Goal: Submit feedback/report problem: Submit feedback/report problem

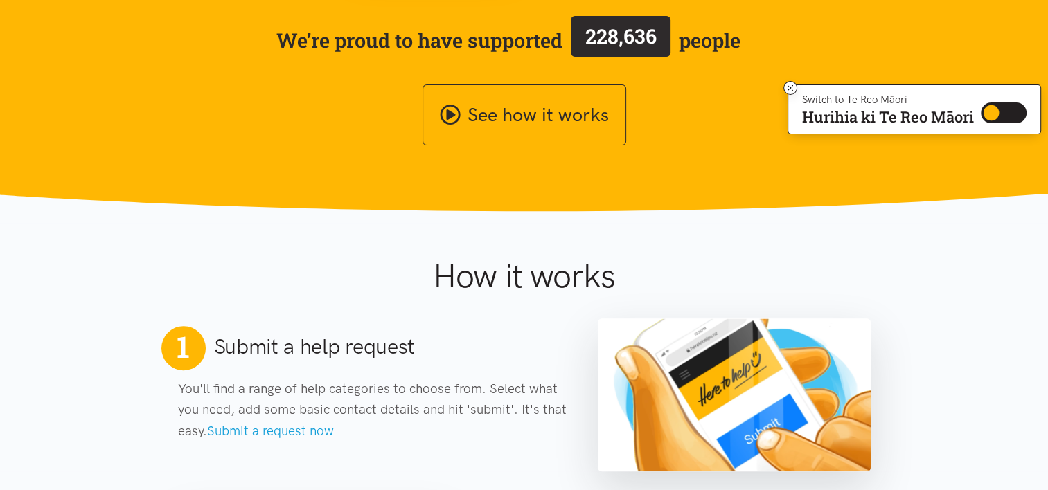
scroll to position [144, 0]
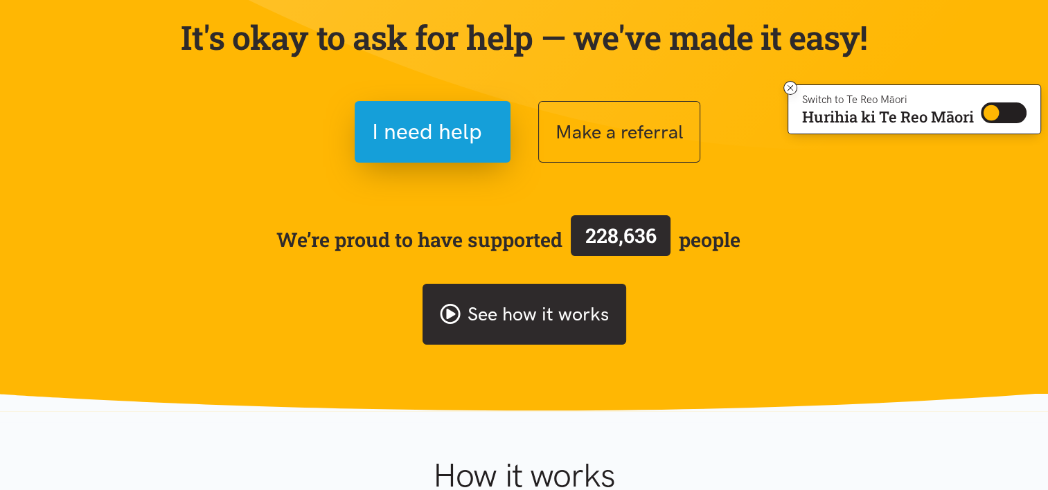
click at [507, 319] on link "See how it works" at bounding box center [525, 315] width 204 height 62
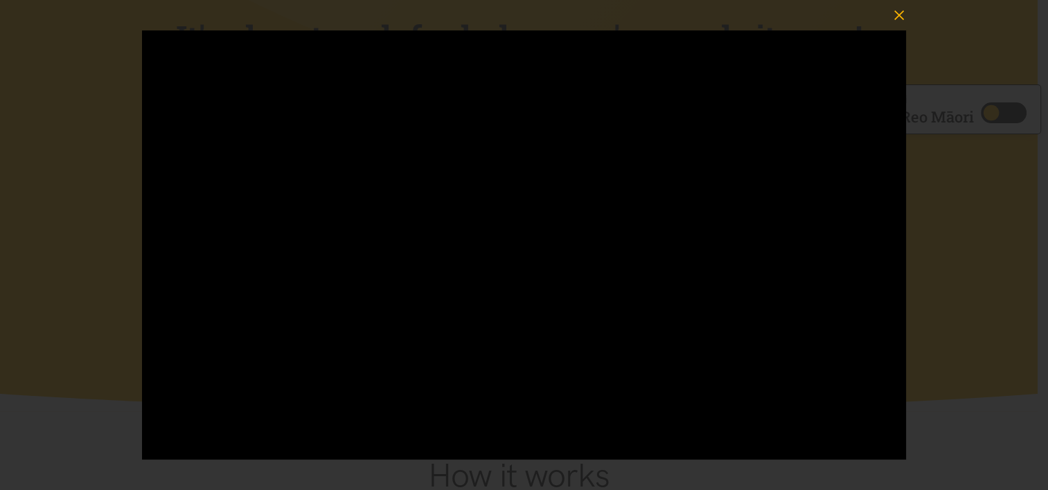
click at [901, 14] on icon "button" at bounding box center [898, 15] width 19 height 19
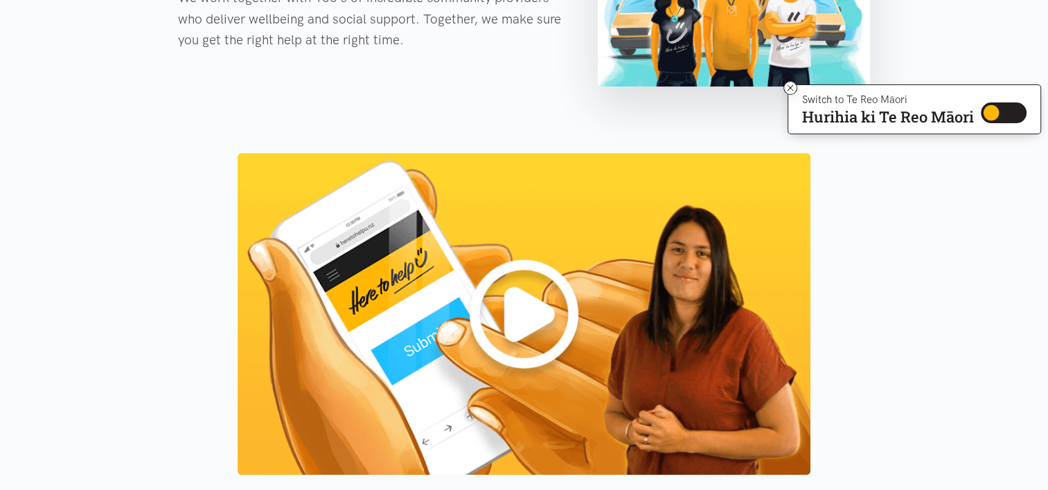
scroll to position [1114, 0]
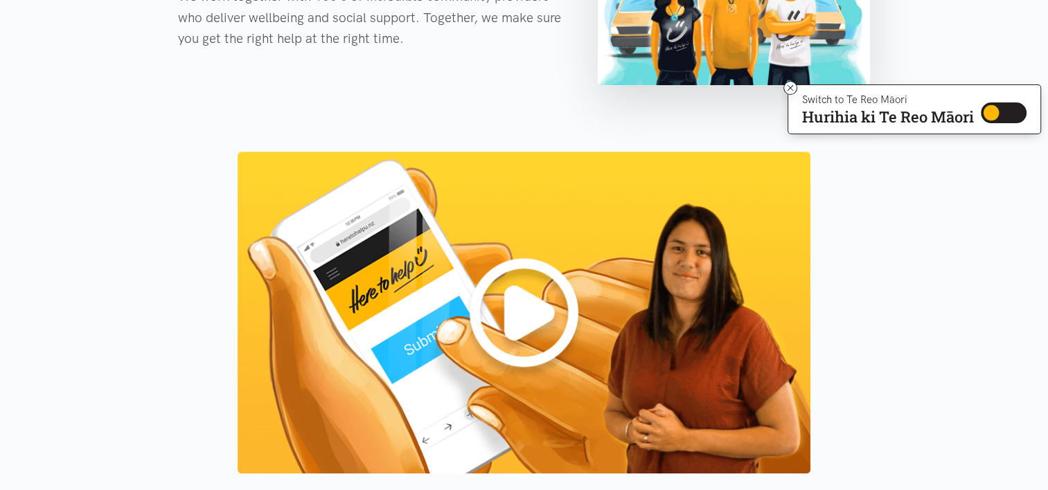
click at [514, 305] on img at bounding box center [524, 313] width 573 height 322
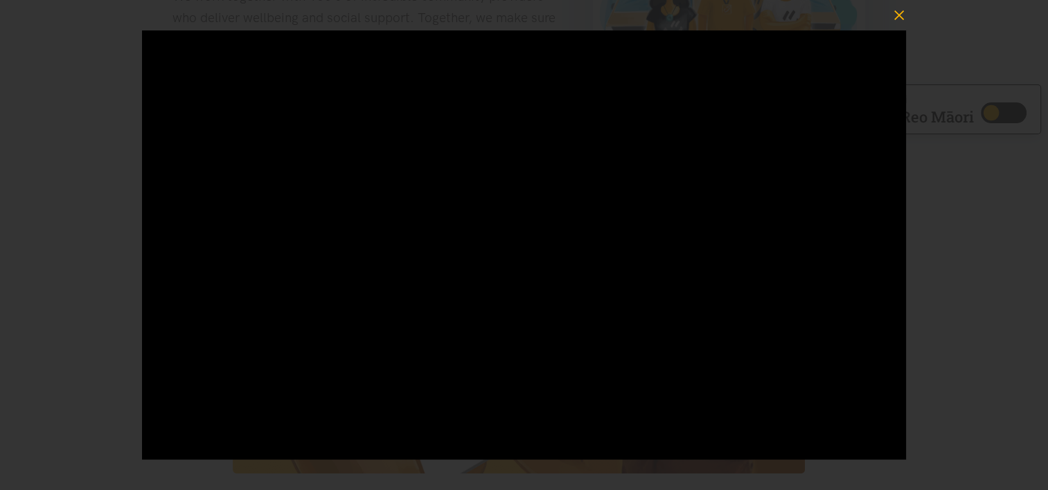
click at [896, 15] on icon "button" at bounding box center [898, 15] width 19 height 19
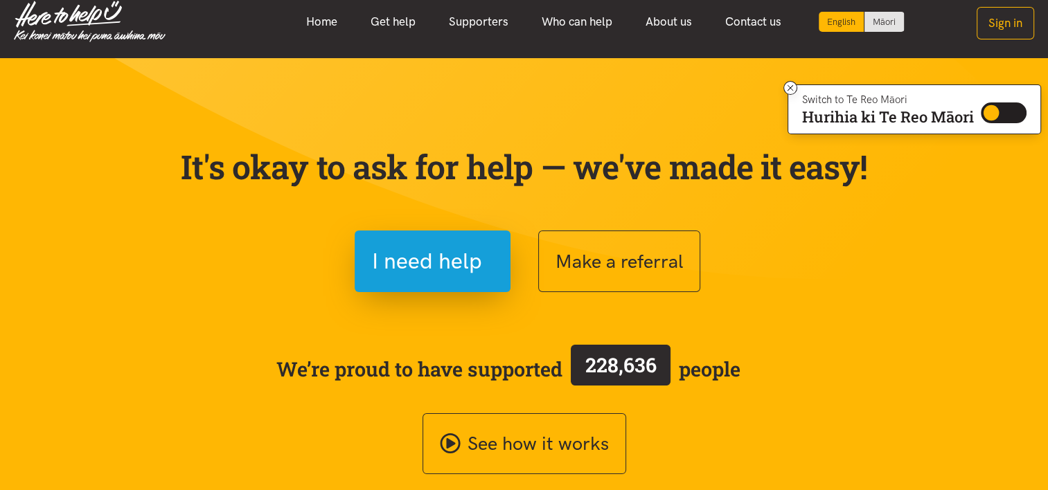
scroll to position [6, 0]
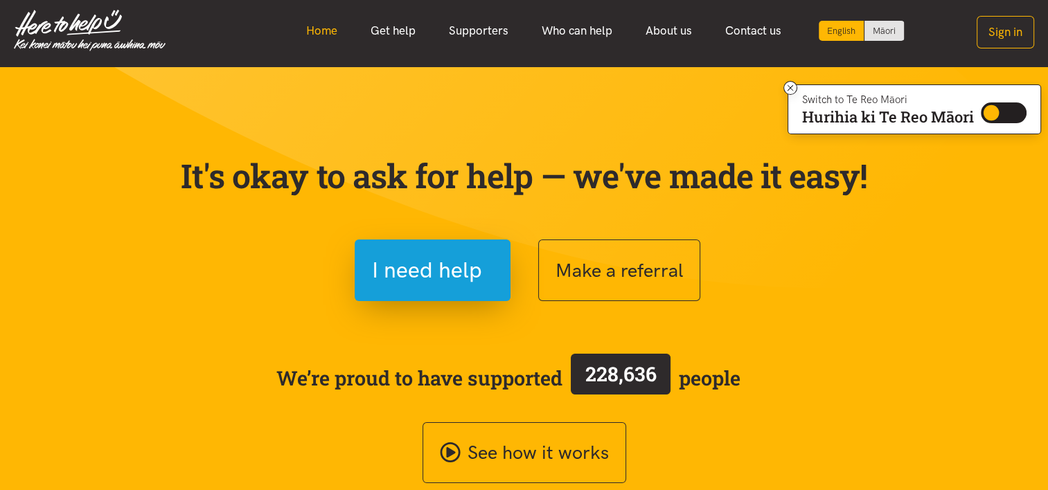
click at [315, 32] on link "Home" at bounding box center [322, 31] width 64 height 30
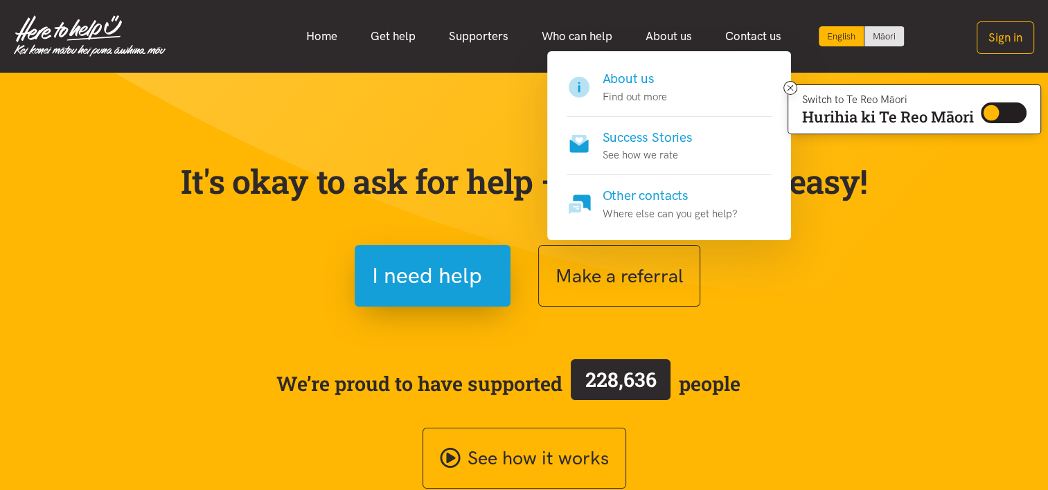
click at [631, 83] on h4 "About us" at bounding box center [635, 78] width 64 height 19
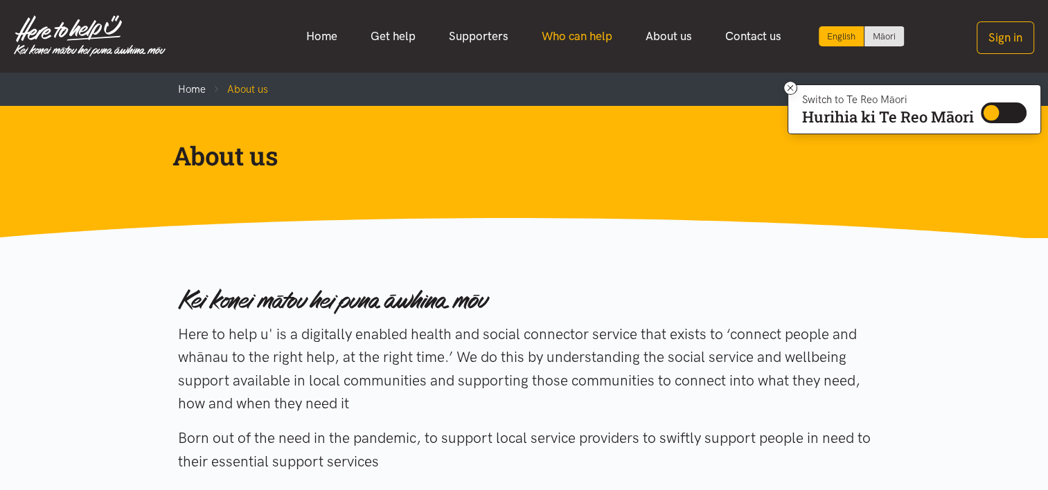
click at [581, 39] on link "Who can help" at bounding box center [577, 36] width 104 height 30
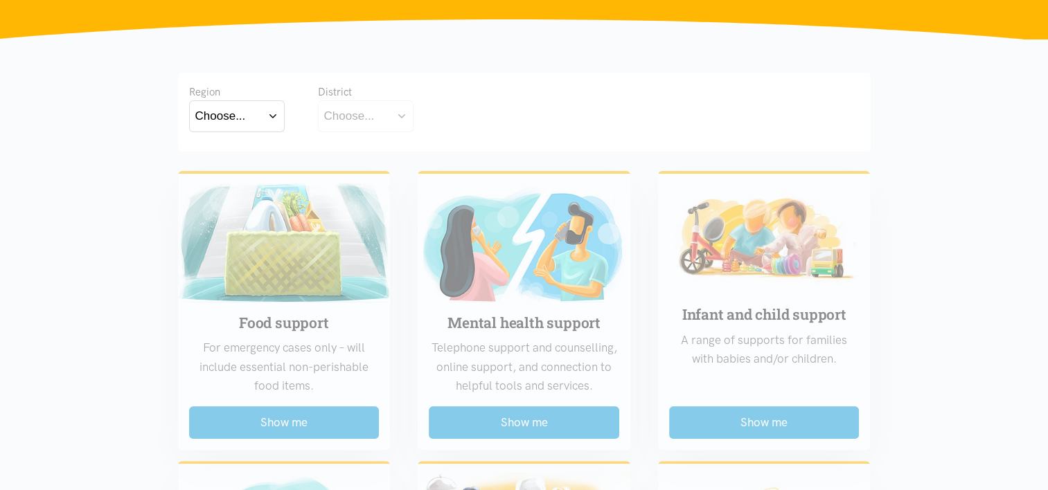
scroll to position [277, 0]
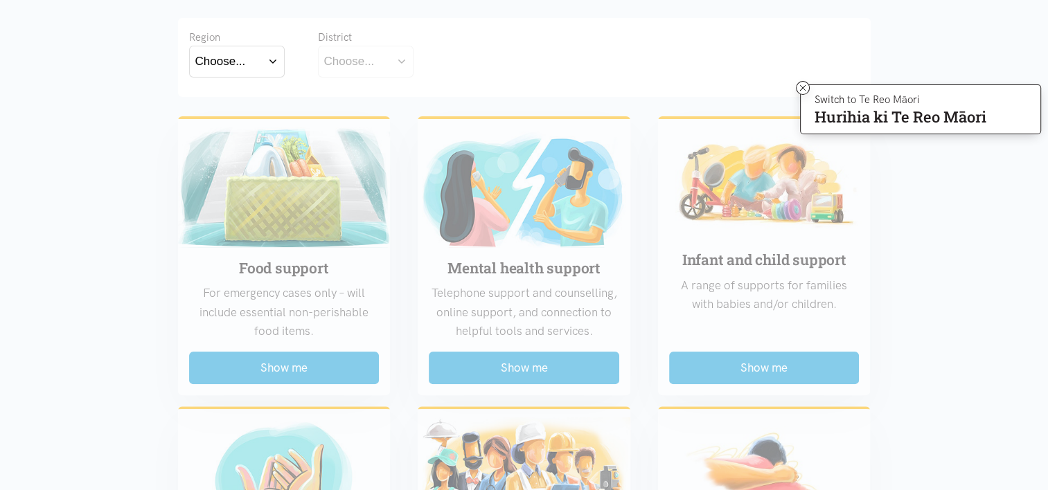
click at [274, 64] on button "Choose..." at bounding box center [237, 61] width 96 height 31
click at [355, 64] on div "Choose..." at bounding box center [349, 61] width 51 height 19
click at [270, 64] on button "Choose..." at bounding box center [237, 61] width 96 height 31
click at [219, 121] on label "[GEOGRAPHIC_DATA]" at bounding box center [236, 122] width 83 height 17
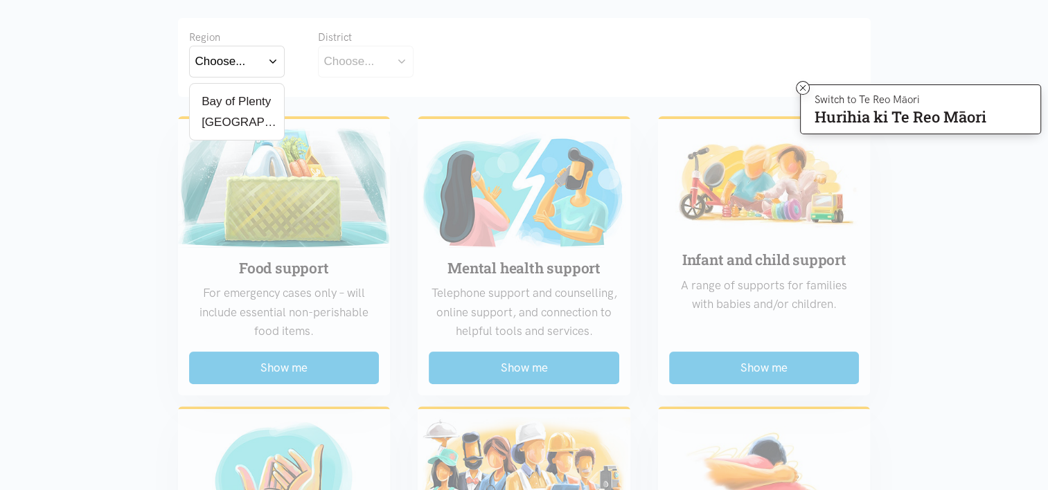
click at [0, 0] on input "[GEOGRAPHIC_DATA]" at bounding box center [0, 0] width 0 height 0
click at [328, 60] on div "Choose..." at bounding box center [349, 61] width 51 height 19
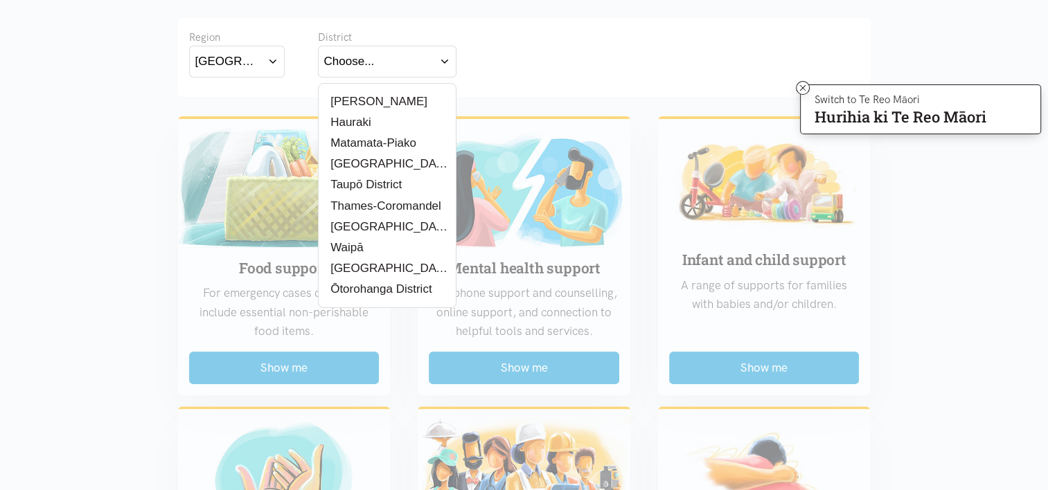
click at [271, 56] on button "[GEOGRAPHIC_DATA]" at bounding box center [237, 61] width 96 height 31
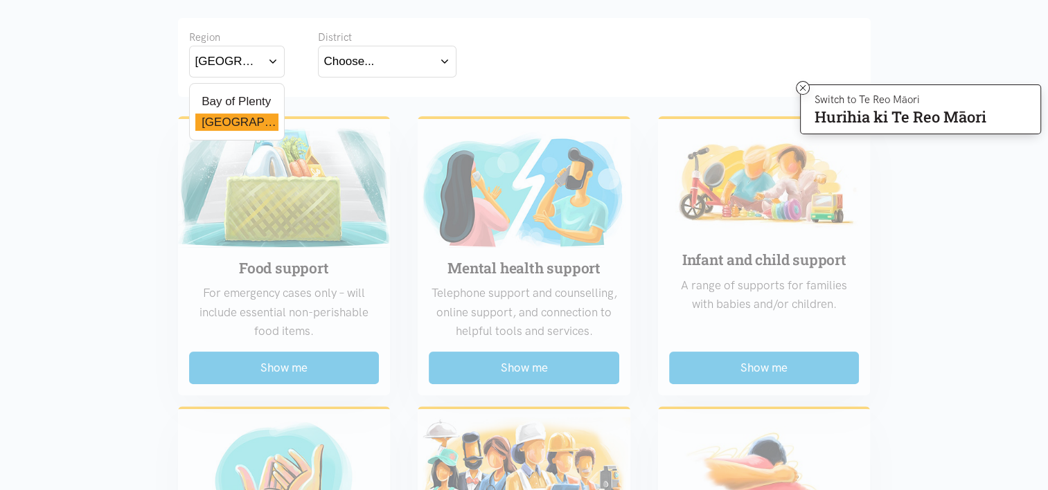
click at [239, 97] on label "Bay of Plenty" at bounding box center [233, 101] width 76 height 17
click at [0, 0] on input "Bay of Plenty" at bounding box center [0, 0] width 0 height 0
click at [344, 58] on div "Choose..." at bounding box center [349, 61] width 51 height 19
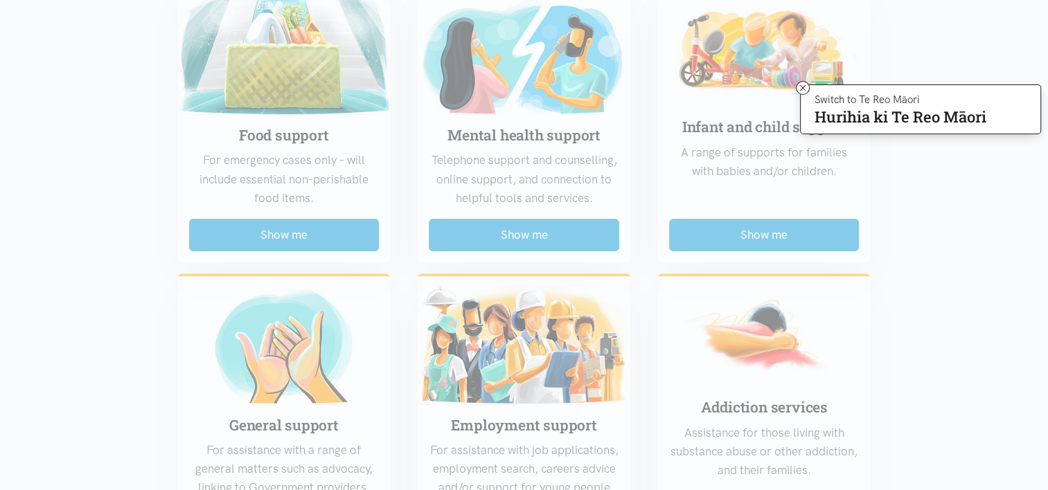
scroll to position [416, 0]
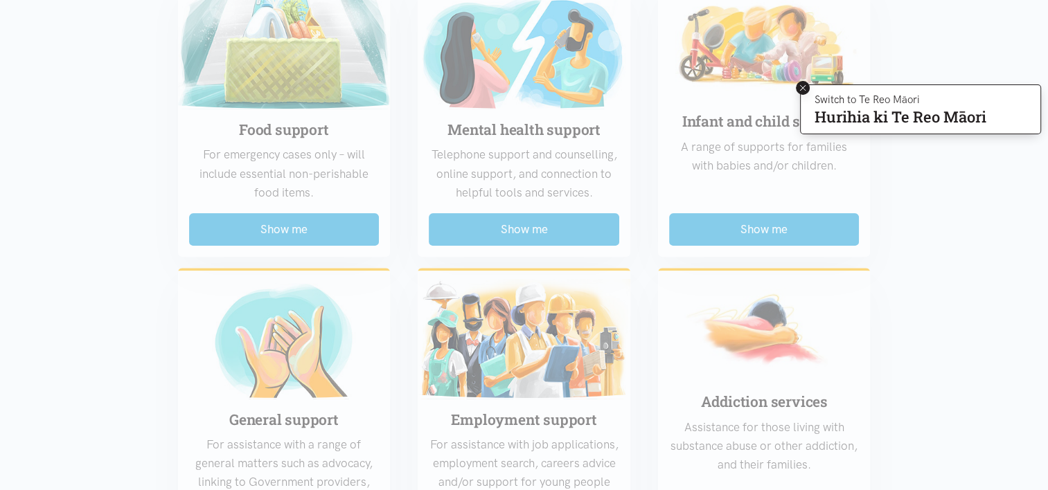
click at [799, 89] on icon at bounding box center [803, 88] width 10 height 10
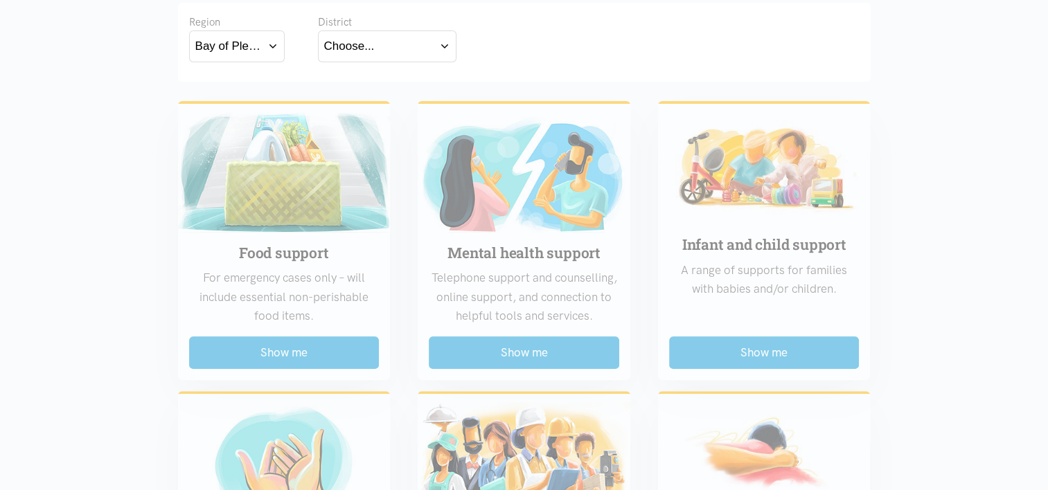
scroll to position [277, 0]
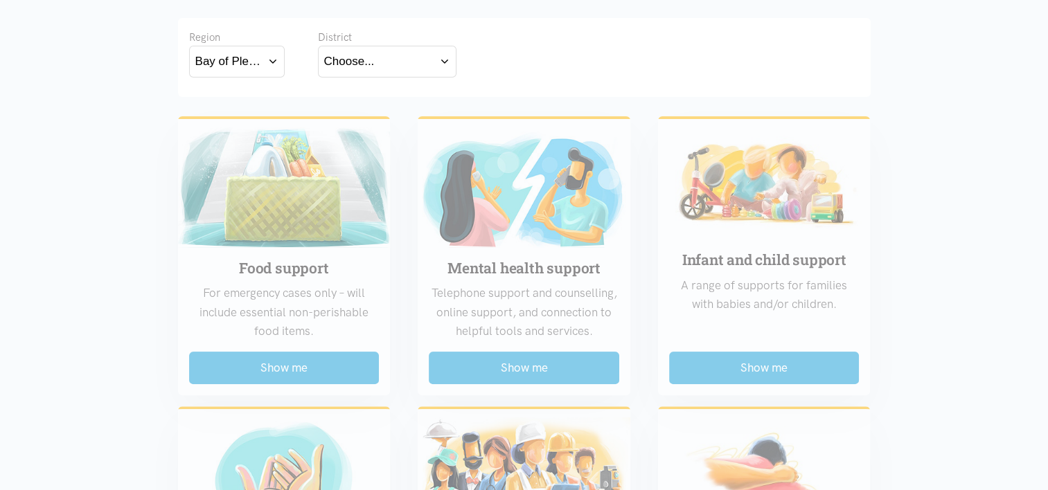
click at [239, 55] on div "Bay of Plenty" at bounding box center [228, 61] width 67 height 19
click at [227, 121] on label "Waikato" at bounding box center [236, 122] width 83 height 17
click at [0, 0] on input "Waikato" at bounding box center [0, 0] width 0 height 0
click at [424, 52] on button "Choose..." at bounding box center [387, 61] width 139 height 31
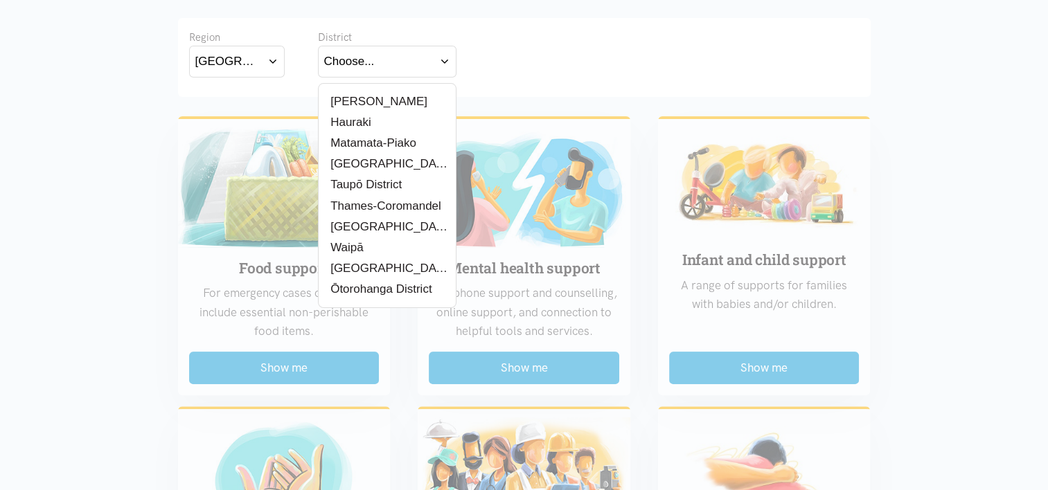
click at [341, 102] on label "[PERSON_NAME]" at bounding box center [375, 101] width 103 height 17
click at [0, 0] on input "[PERSON_NAME]" at bounding box center [0, 0] width 0 height 0
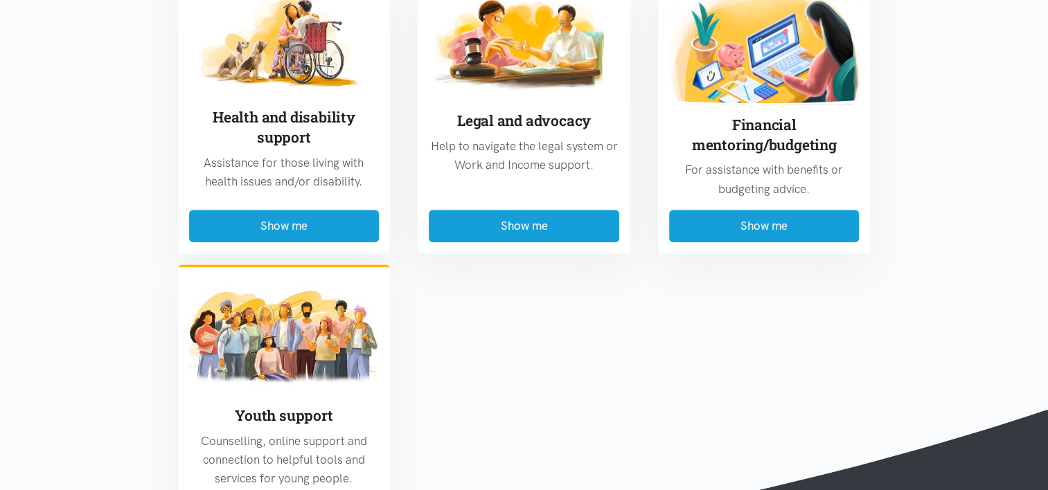
scroll to position [1039, 0]
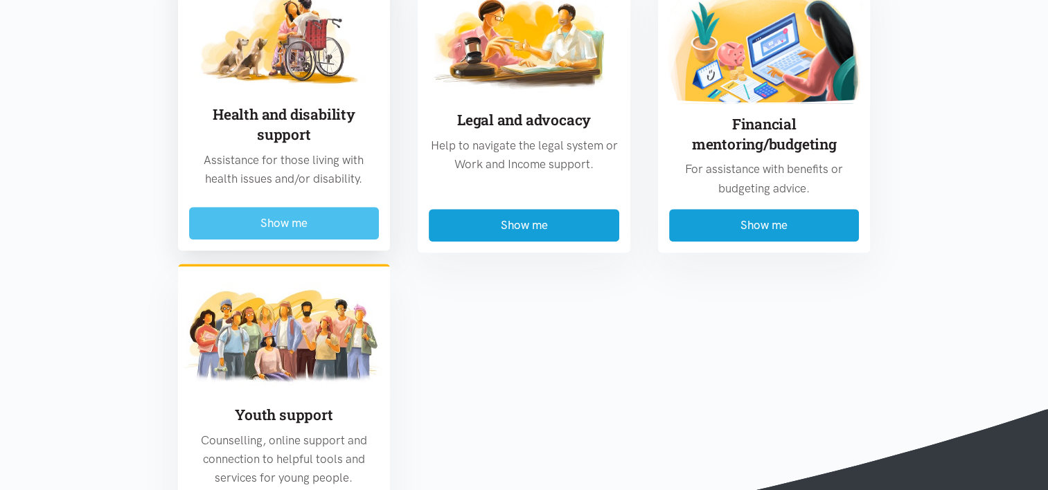
click at [313, 227] on button "Show me" at bounding box center [284, 223] width 191 height 33
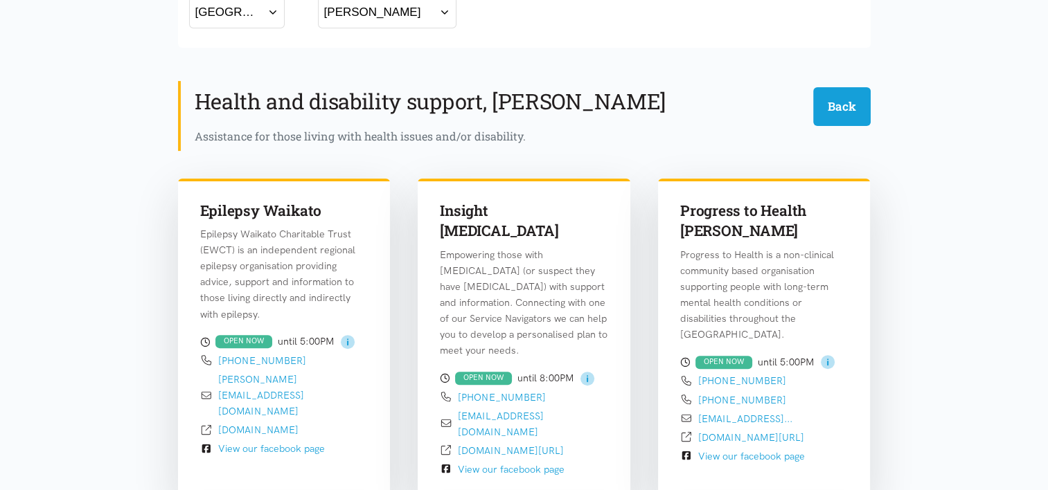
scroll to position [269, 0]
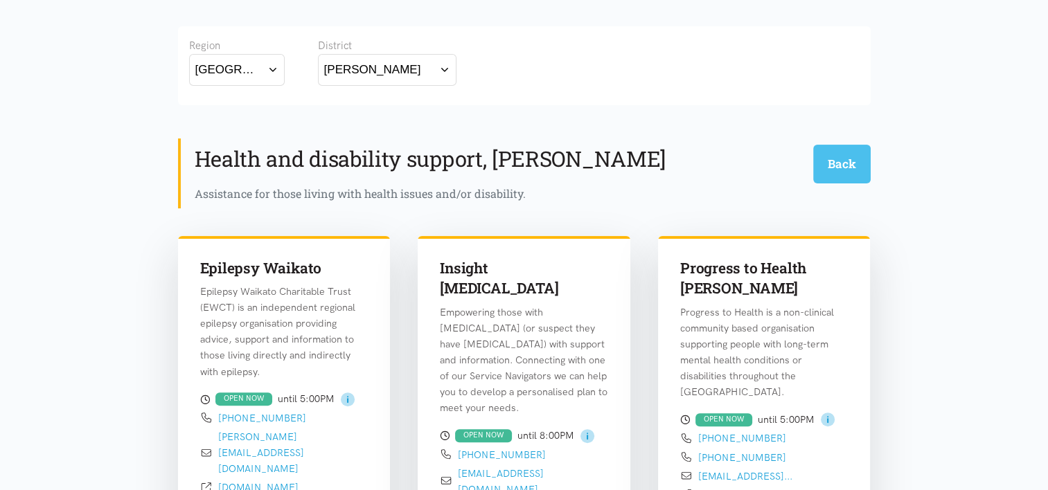
click at [835, 168] on button "Back" at bounding box center [841, 164] width 57 height 38
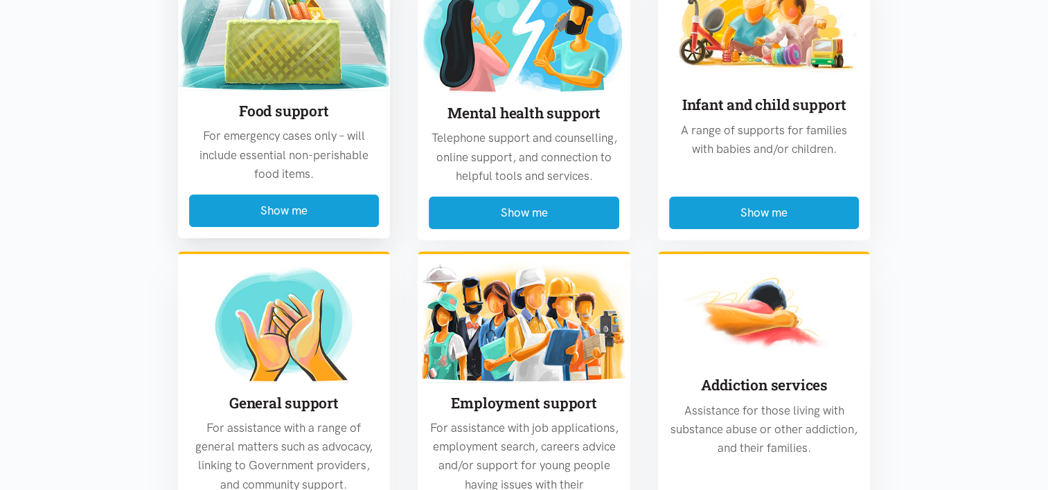
scroll to position [434, 0]
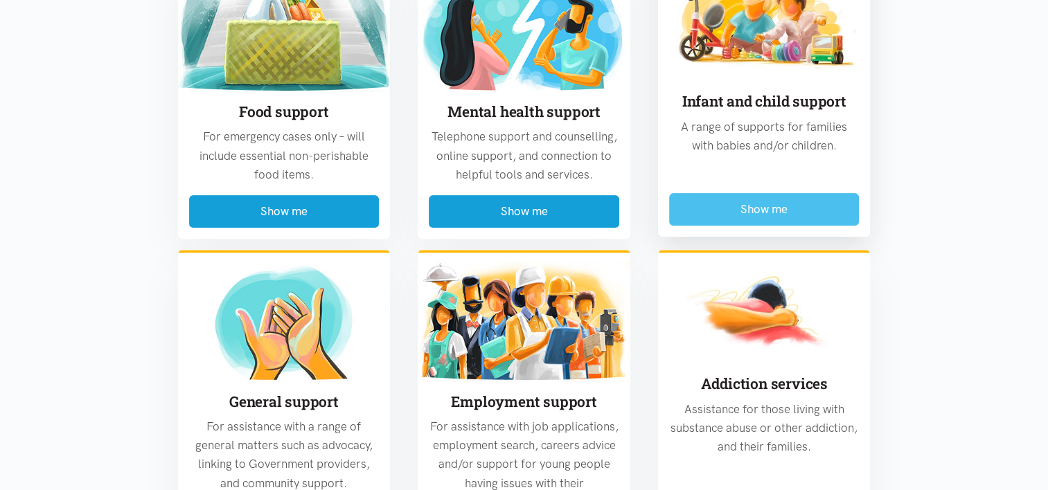
click at [722, 206] on button "Show me" at bounding box center [764, 209] width 191 height 33
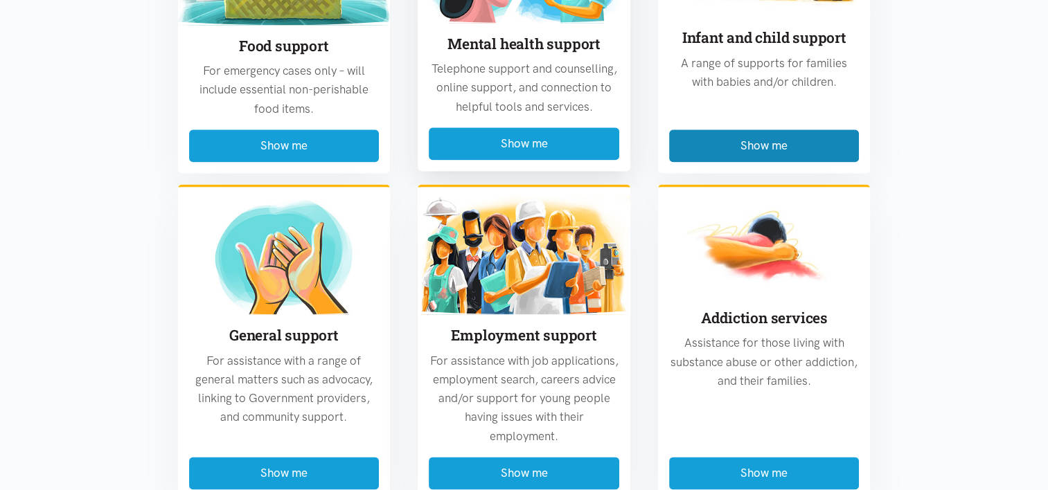
scroll to position [1862, 0]
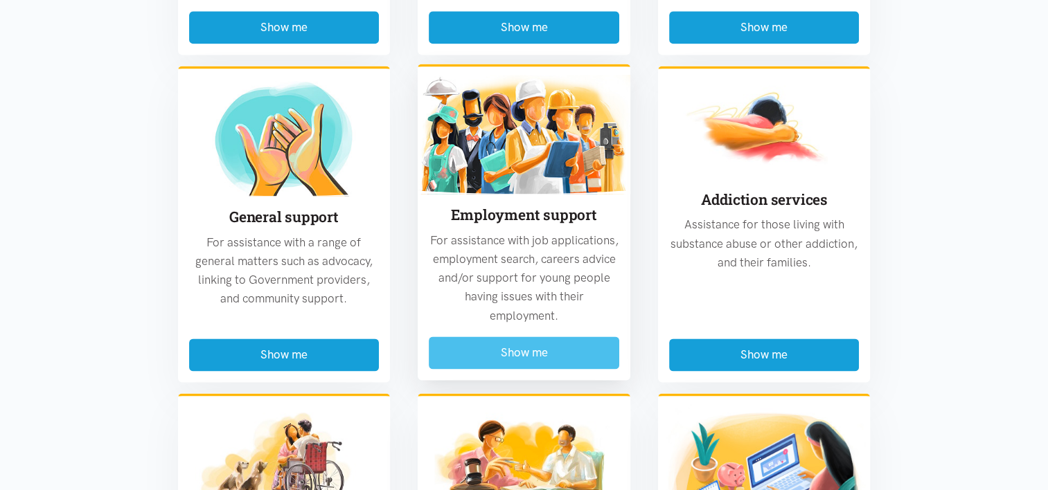
click at [558, 337] on button "Show me" at bounding box center [524, 353] width 191 height 33
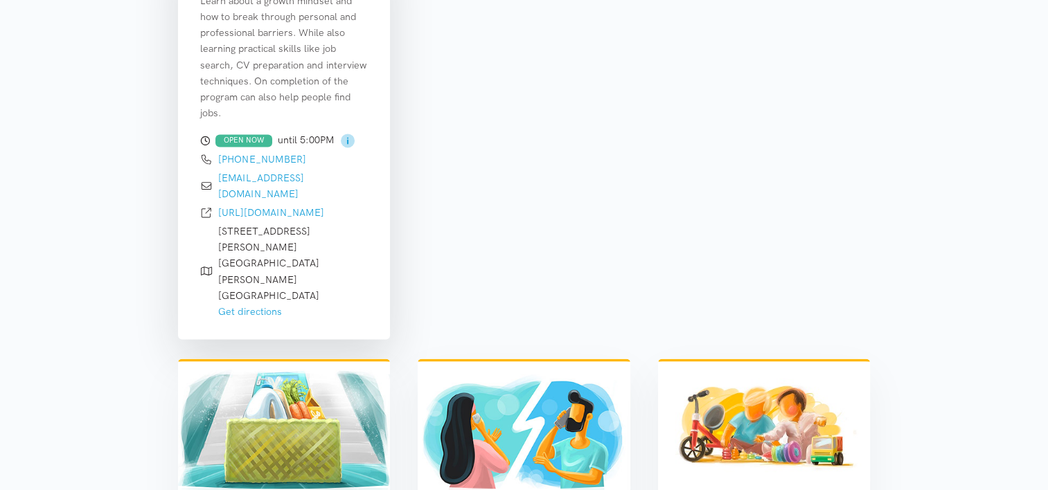
scroll to position [2070, 0]
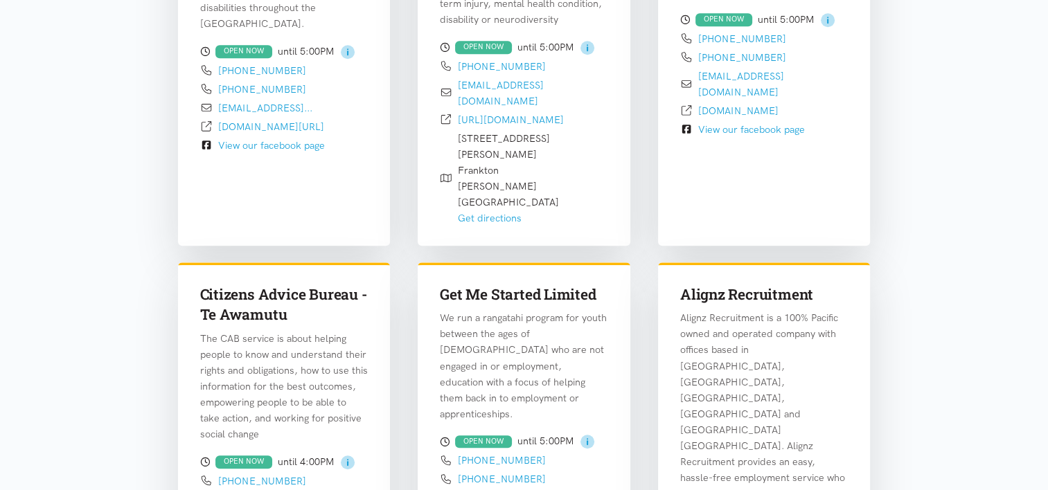
scroll to position [0, 0]
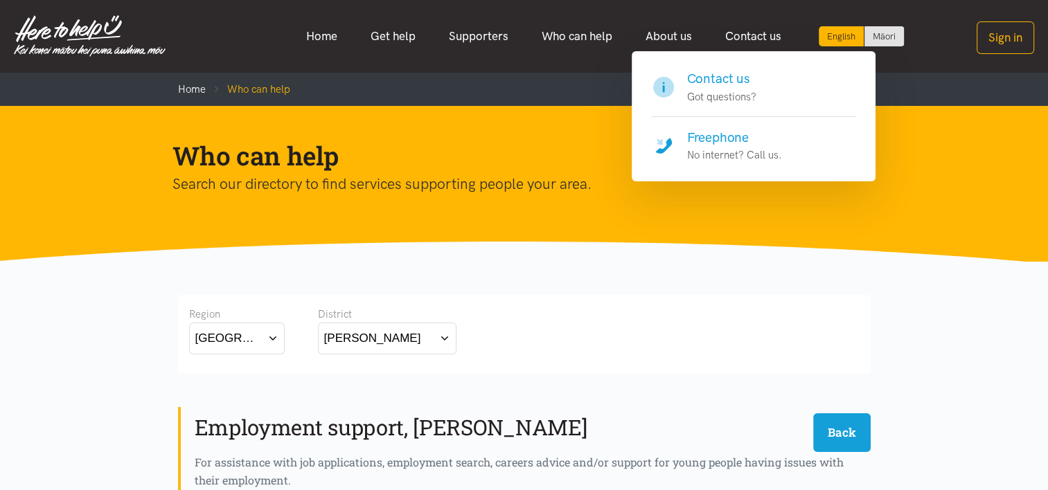
click at [729, 80] on h4 "Contact us" at bounding box center [721, 78] width 69 height 19
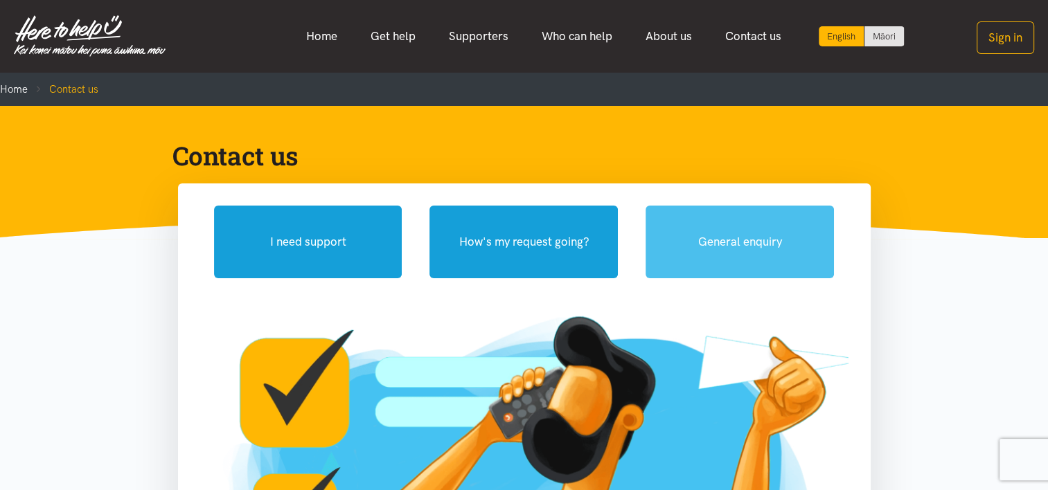
click at [721, 251] on button "General enquiry" at bounding box center [740, 242] width 188 height 73
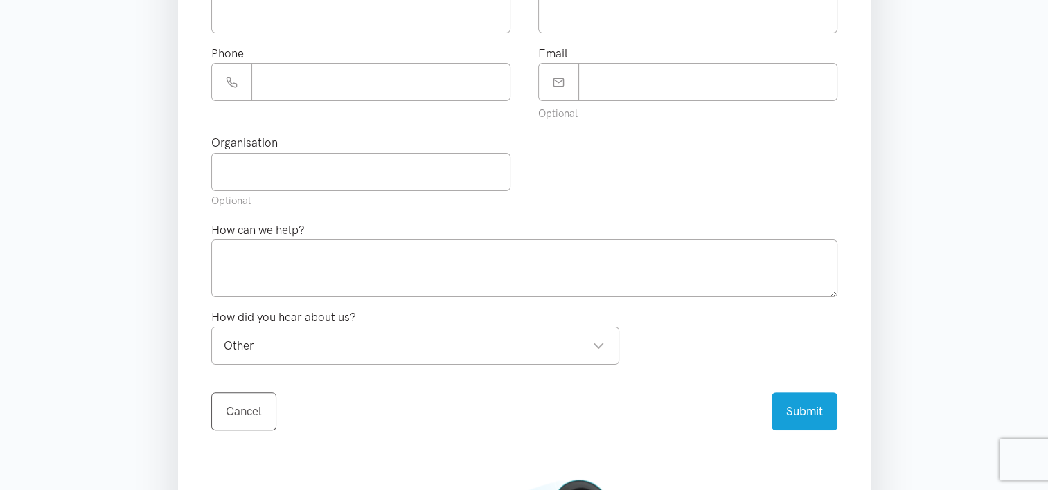
scroll to position [277, 0]
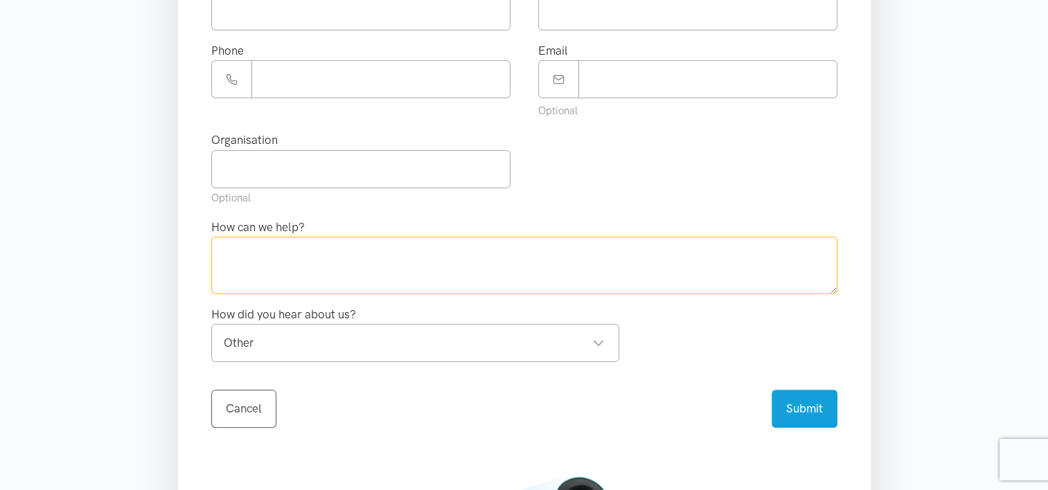
click at [305, 249] on textarea at bounding box center [524, 265] width 626 height 57
paste textarea "[URL][DOMAIN_NAME]"
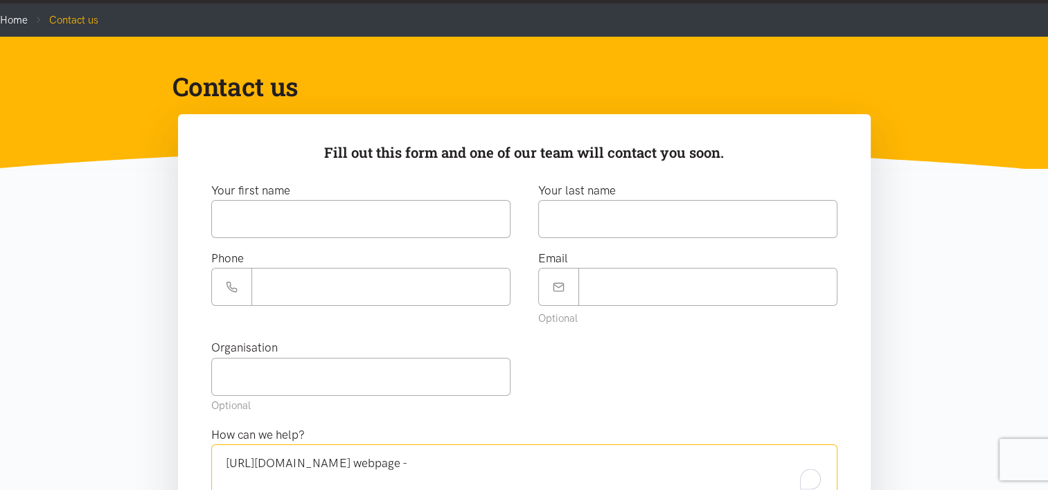
scroll to position [69, 0]
type textarea "[URL][DOMAIN_NAME] webpage -"
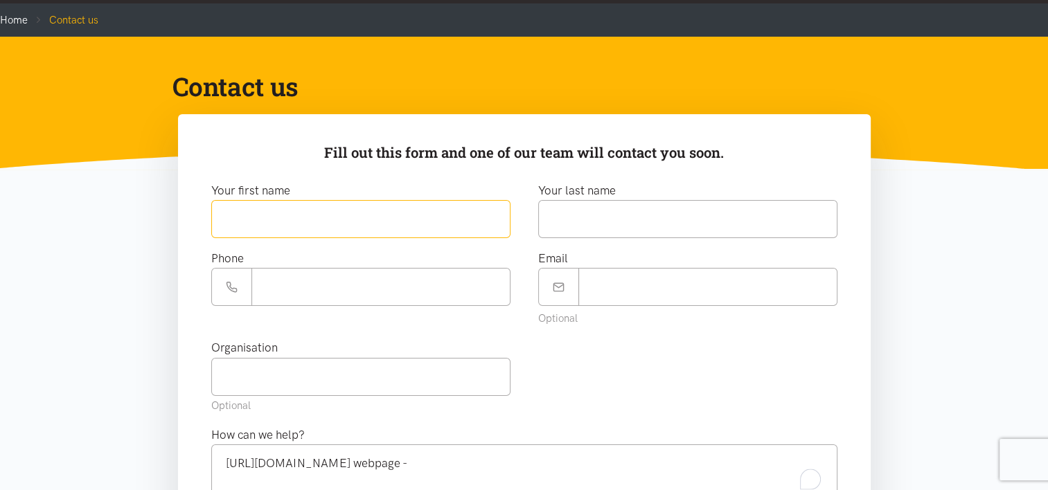
click at [317, 224] on input "text" at bounding box center [360, 219] width 299 height 38
type input "****"
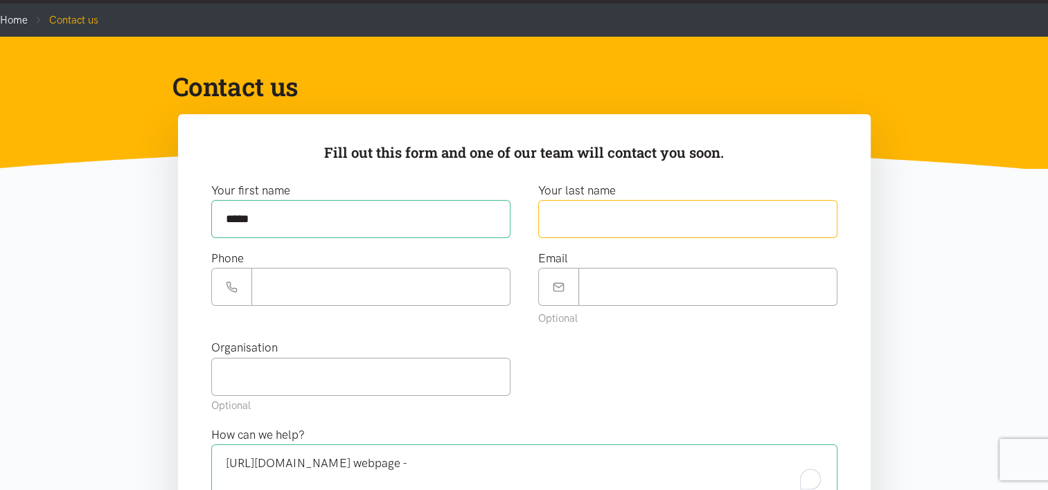
click at [556, 224] on input "text" at bounding box center [687, 219] width 299 height 38
type input "******"
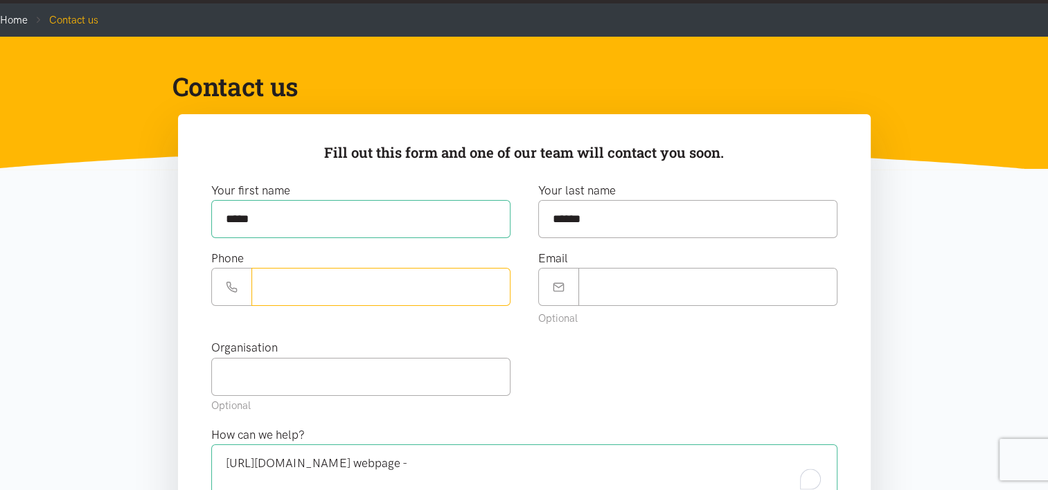
click at [266, 283] on input "Phone number" at bounding box center [380, 287] width 259 height 38
type input "**********"
click at [632, 291] on input "Email" at bounding box center [707, 287] width 259 height 38
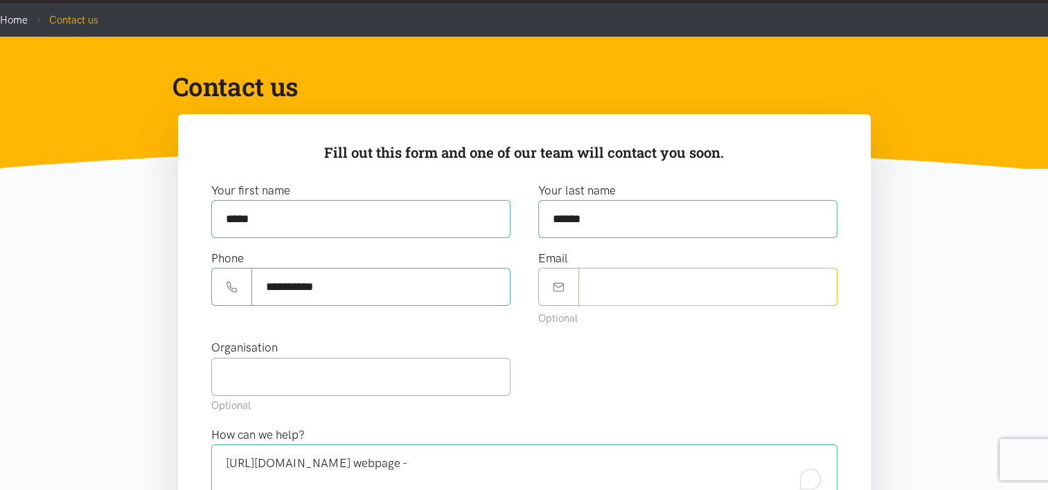
type input "**********"
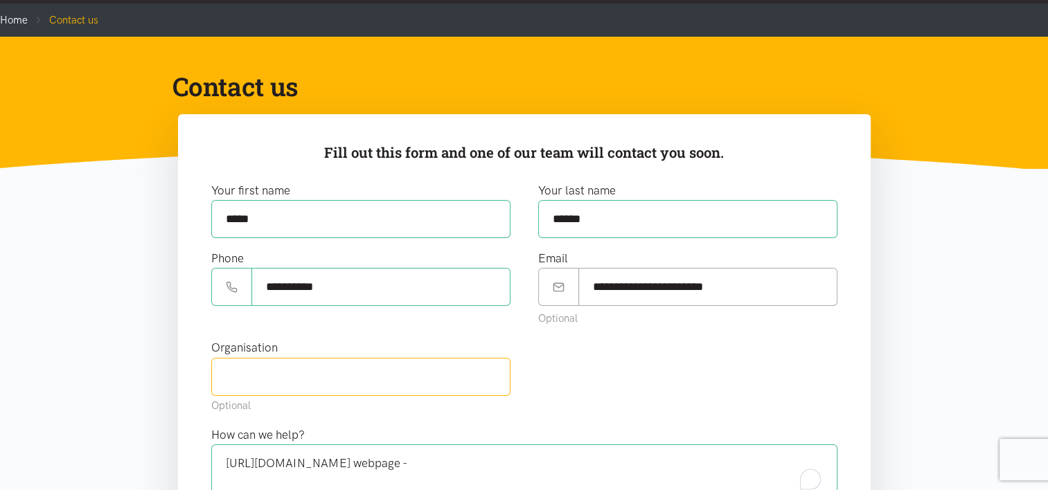
click at [317, 377] on input "text" at bounding box center [360, 377] width 299 height 38
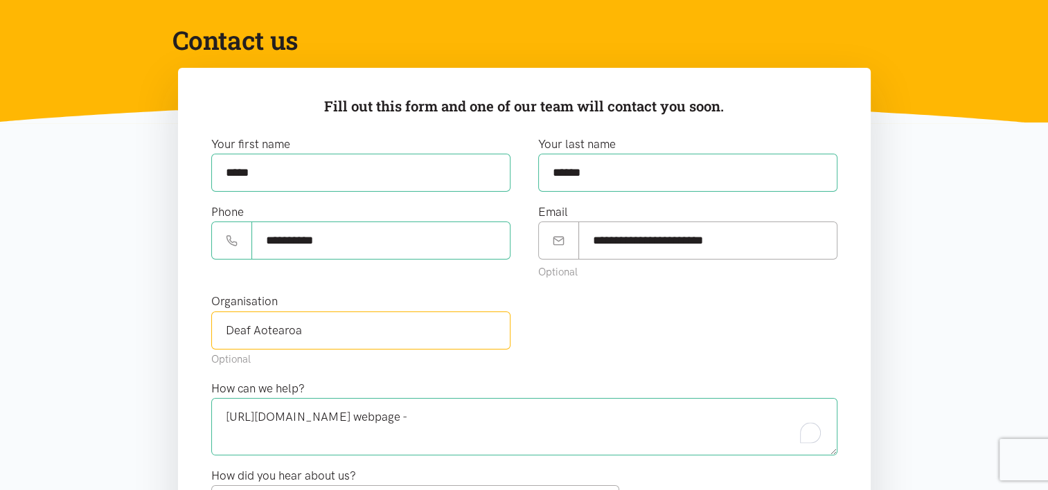
scroll to position [416, 0]
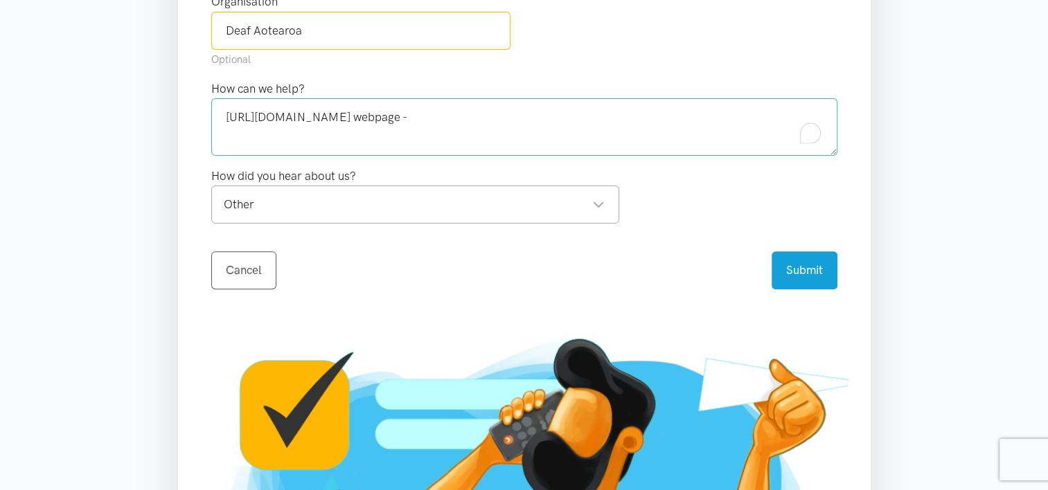
type input "Deaf Aotearoa"
click at [532, 114] on textarea "https://www.heretohelpu.nz/WhoCanHelp webpage -" at bounding box center [524, 126] width 626 height 57
paste textarea "https://www.deaf.org.nz/"
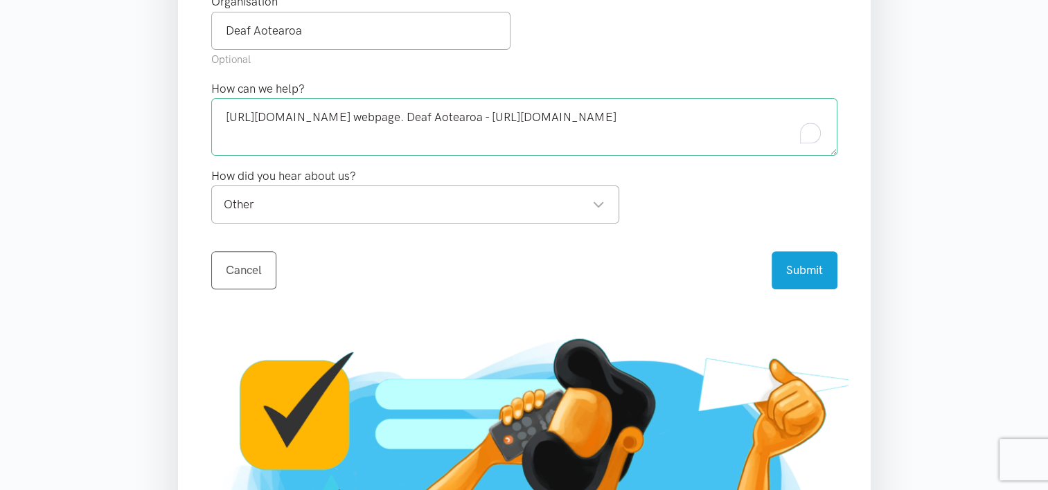
click at [624, 114] on textarea "https://www.heretohelpu.nz/WhoCanHelp webpage. Deaf Aotearoa - https://www.deaf…" at bounding box center [524, 126] width 626 height 57
click at [696, 116] on textarea "https://www.heretohelpu.nz/WhoCanHelp webpage. Deaf Aotearoa - www.deaf.org.nz/" at bounding box center [524, 126] width 626 height 57
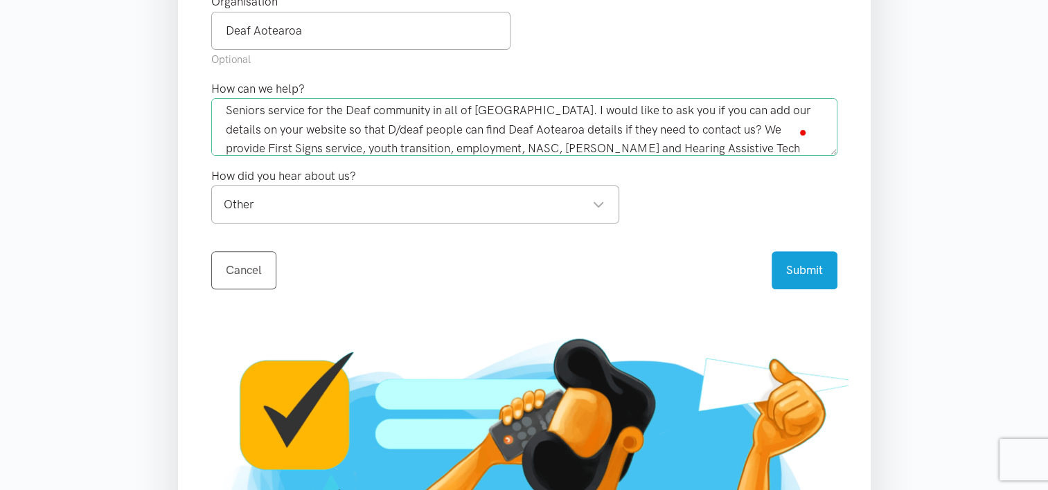
scroll to position [44, 0]
click at [489, 200] on div "Other" at bounding box center [414, 204] width 381 height 19
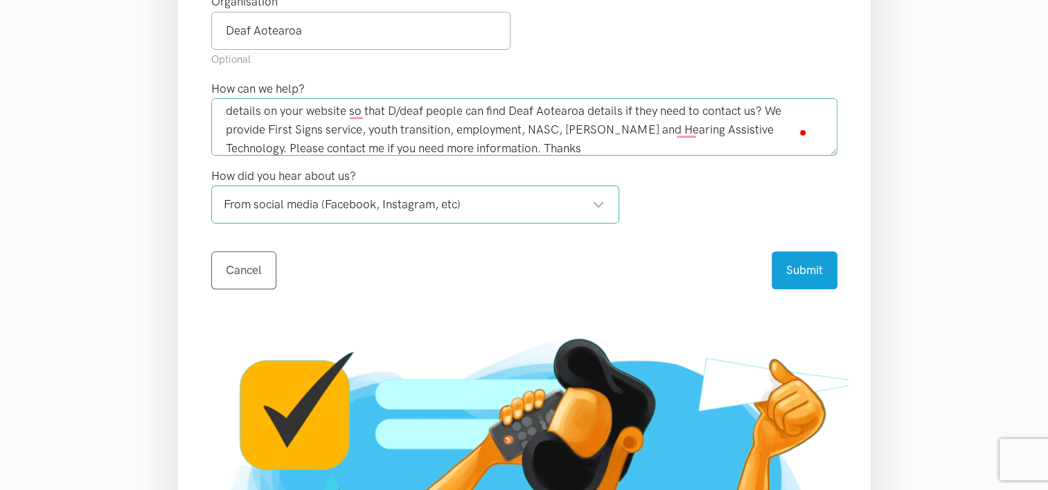
scroll to position [56, 0]
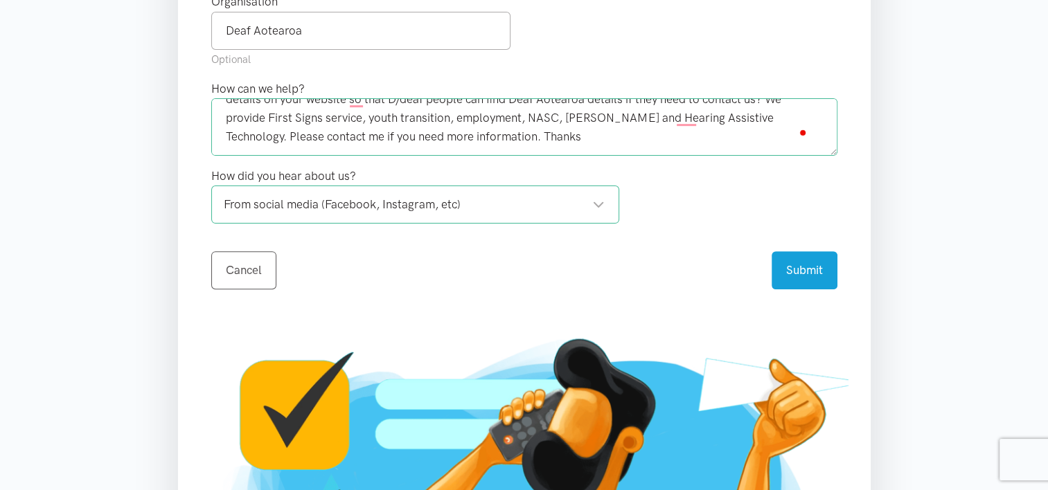
drag, startPoint x: 506, startPoint y: 147, endPoint x: 386, endPoint y: 144, distance: 119.9
click at [386, 144] on textarea "https://www.heretohelpu.nz/WhoCanHelp webpage. Deaf Aotearoa - www.deaf.org.nz …" at bounding box center [524, 126] width 626 height 57
click at [784, 257] on button "Submit" at bounding box center [805, 268] width 66 height 38
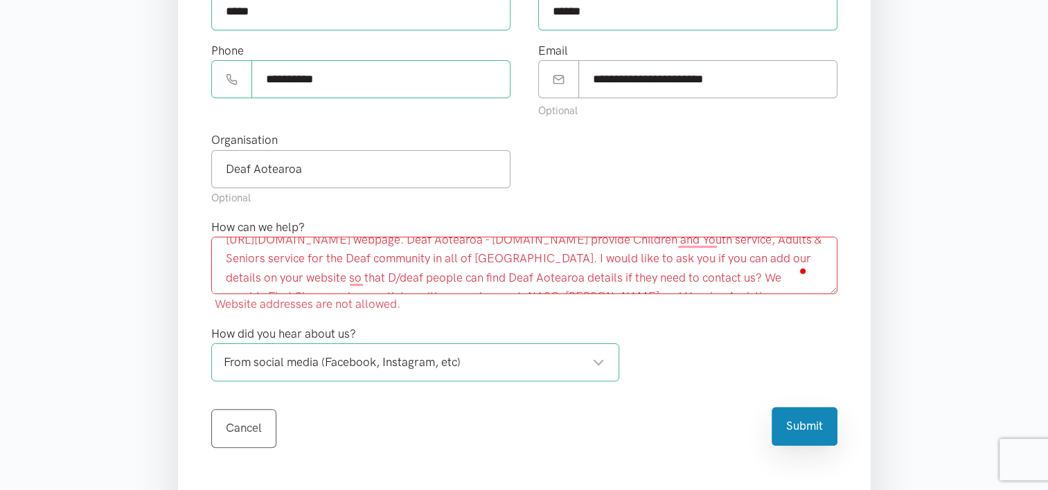
scroll to position [0, 0]
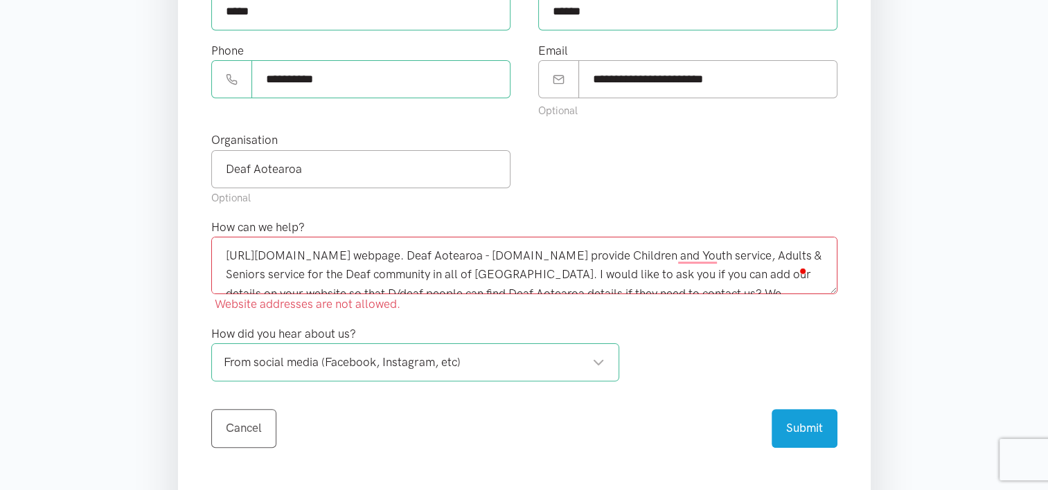
drag, startPoint x: 600, startPoint y: 250, endPoint x: 578, endPoint y: 254, distance: 22.4
click at [578, 253] on textarea "https://www.heretohelpu.nz/WhoCanHelp webpage. Deaf Aotearoa - www.deaf.org.nz …" at bounding box center [524, 265] width 626 height 57
click at [603, 255] on textarea "https://www.heretohelpu.nz/WhoCanHelp webpage. Deaf Aotearoa provide Children a…" at bounding box center [524, 265] width 626 height 57
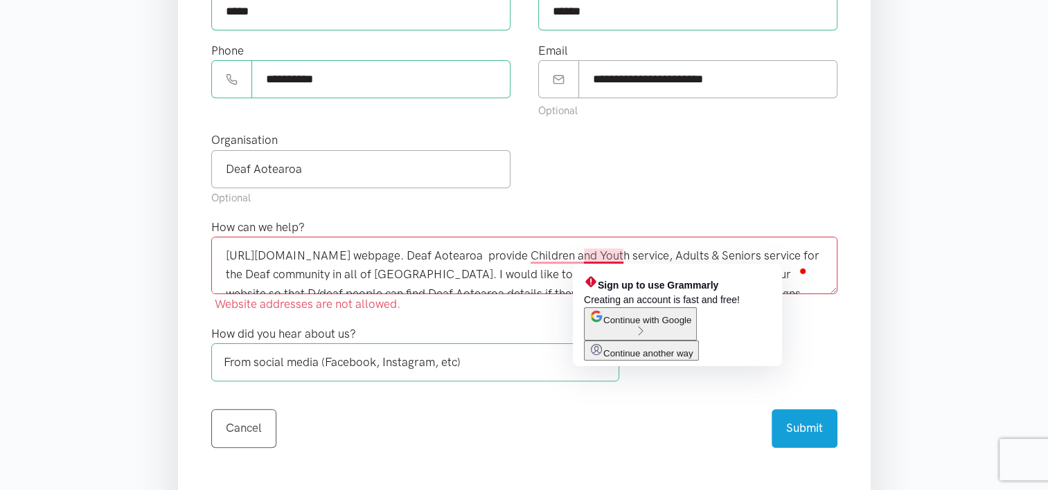
click at [624, 258] on textarea "https://www.heretohelpu.nz/WhoCanHelp webpage. Deaf Aotearoa provide Children a…" at bounding box center [524, 265] width 626 height 57
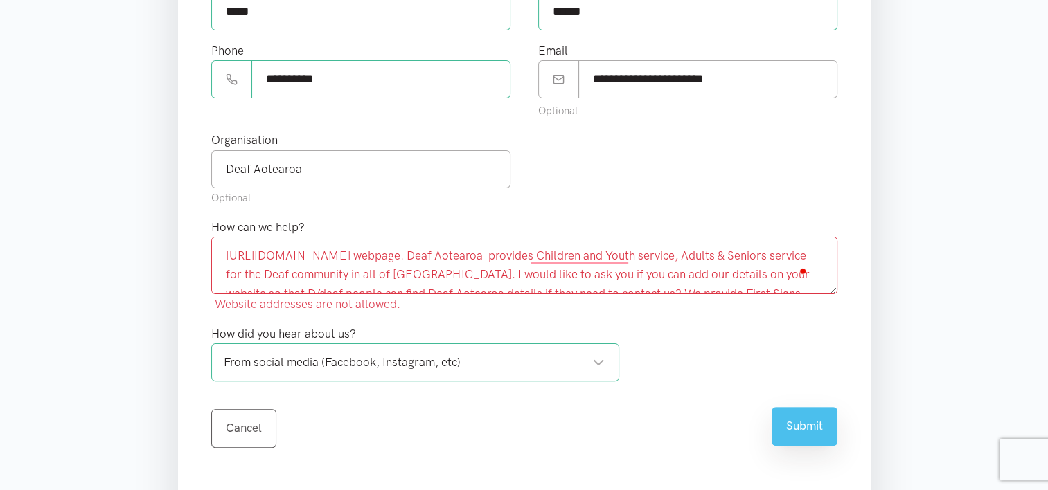
click at [799, 433] on button "Submit" at bounding box center [805, 426] width 66 height 38
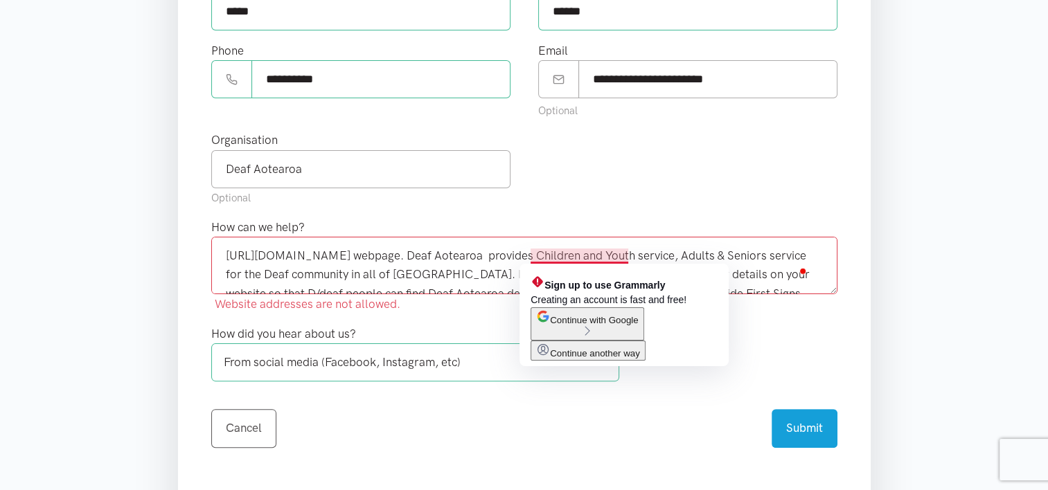
click at [587, 252] on textarea "https://www.heretohelpu.nz/WhoCanHelp webpage. Deaf Aotearoa provides Children …" at bounding box center [524, 265] width 626 height 57
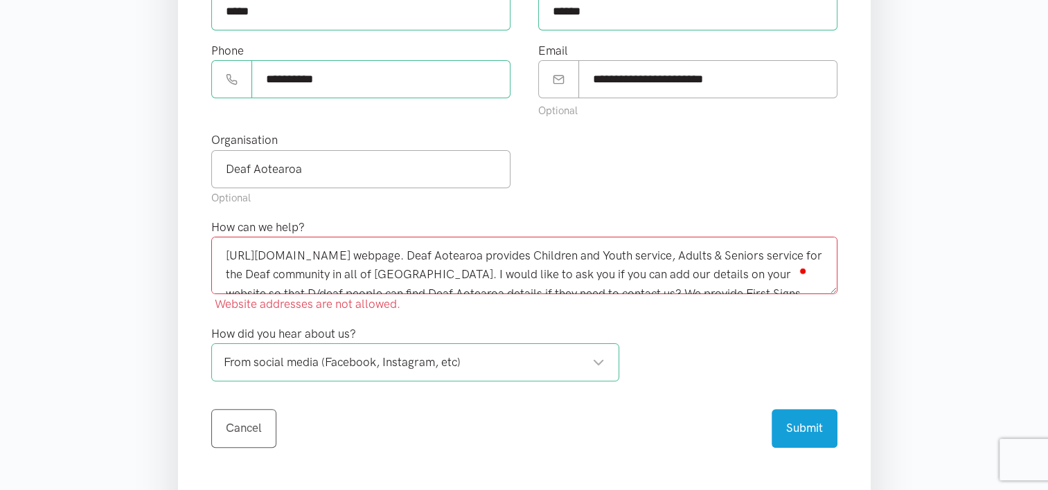
click at [623, 258] on textarea "https://www.heretohelpu.nz/WhoCanHelp webpage. Deaf Aotearoa provides Children …" at bounding box center [524, 265] width 626 height 57
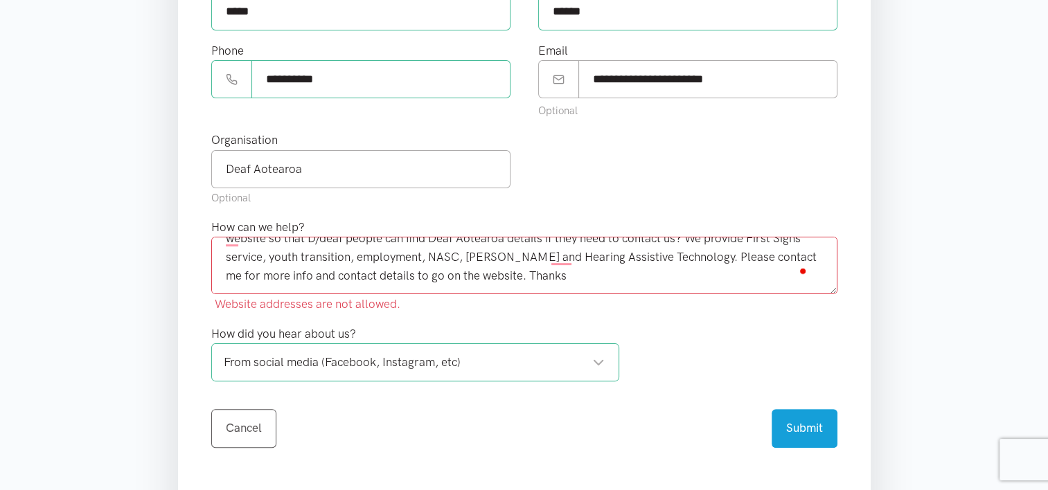
scroll to position [56, 0]
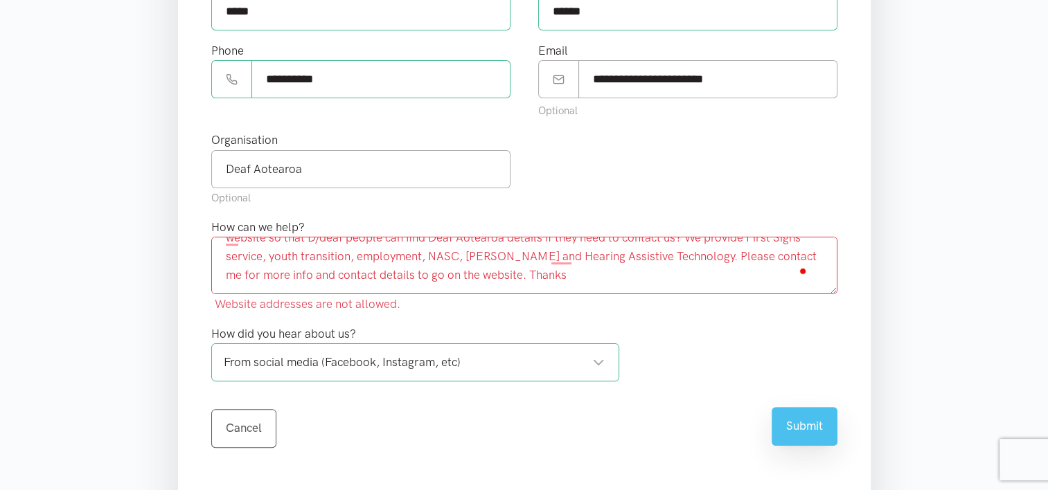
click at [786, 410] on button "Submit" at bounding box center [805, 426] width 66 height 38
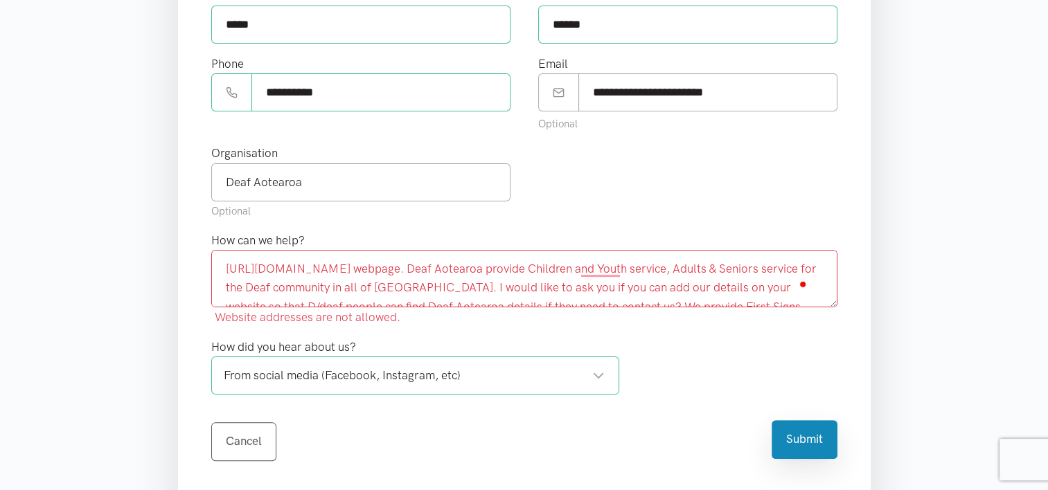
scroll to position [277, 0]
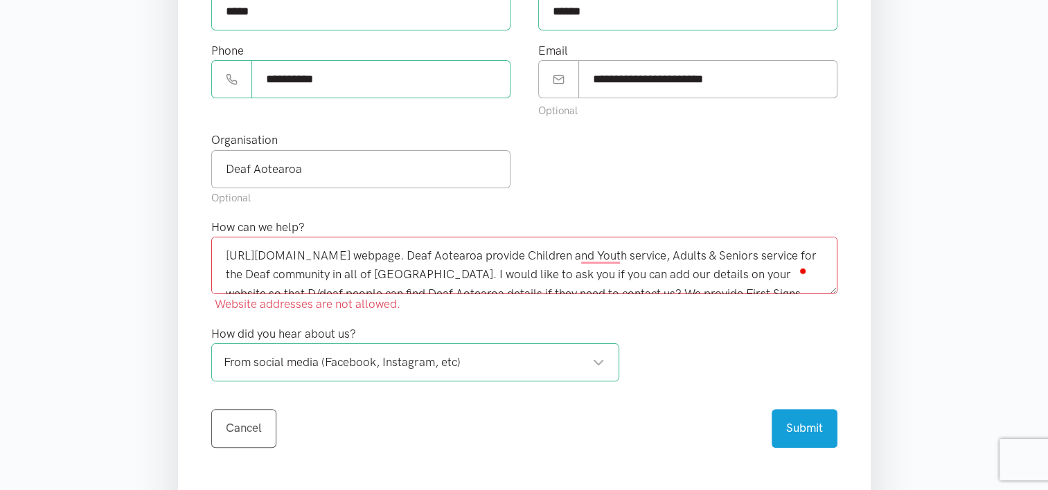
click at [366, 260] on textarea "https://www.heretohelpu.nz/WhoCanHelp webpage. Deaf Aotearoa provide Children a…" at bounding box center [524, 265] width 626 height 57
click at [378, 256] on textarea "https://www.heretohelpu.nz/WhoCanHelp webpage. Deaf Aotearoa provide Children a…" at bounding box center [524, 265] width 626 height 57
drag, startPoint x: 396, startPoint y: 242, endPoint x: 219, endPoint y: 239, distance: 177.4
click at [219, 239] on textarea "https://www.heretohelpu.nz/WhoCanHelp webpage. Deaf Aotearoa provide Children a…" at bounding box center [524, 265] width 626 height 57
click at [381, 254] on textarea "I saw WhoCanHelpU webpage. Deaf Aotearoa provide Children and Youth service, Ad…" at bounding box center [524, 265] width 626 height 57
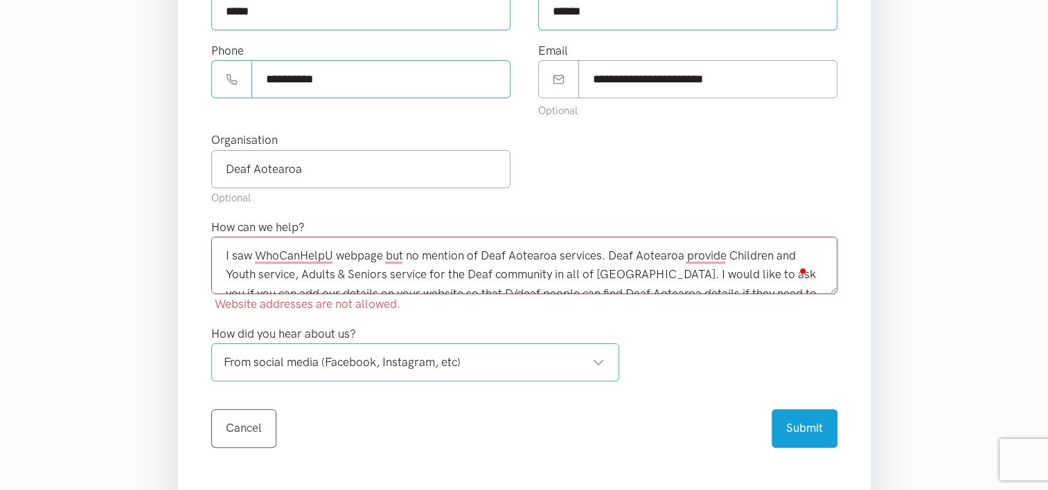
scroll to position [56, 0]
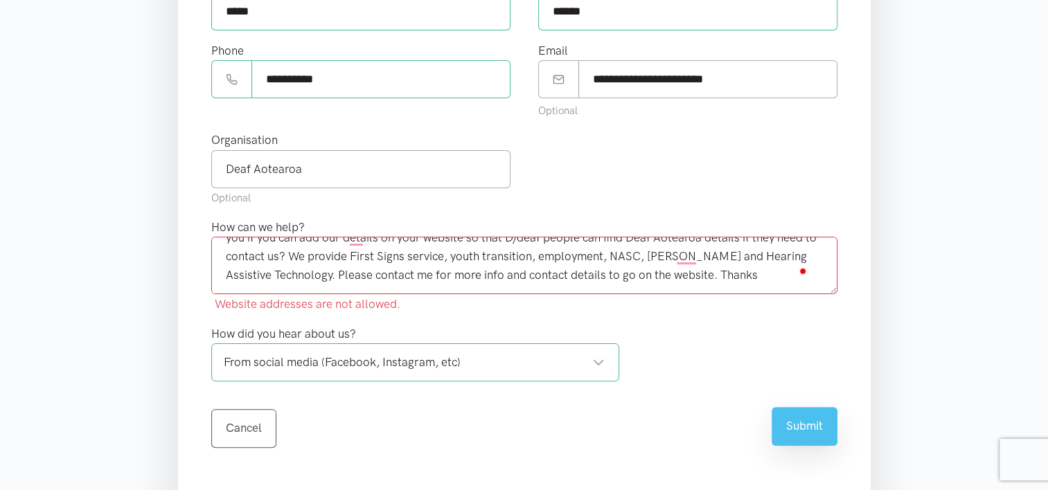
type textarea "I saw WhoCanHelpU webpage but no mention of Deaf Aotearoa services. Deaf Aotear…"
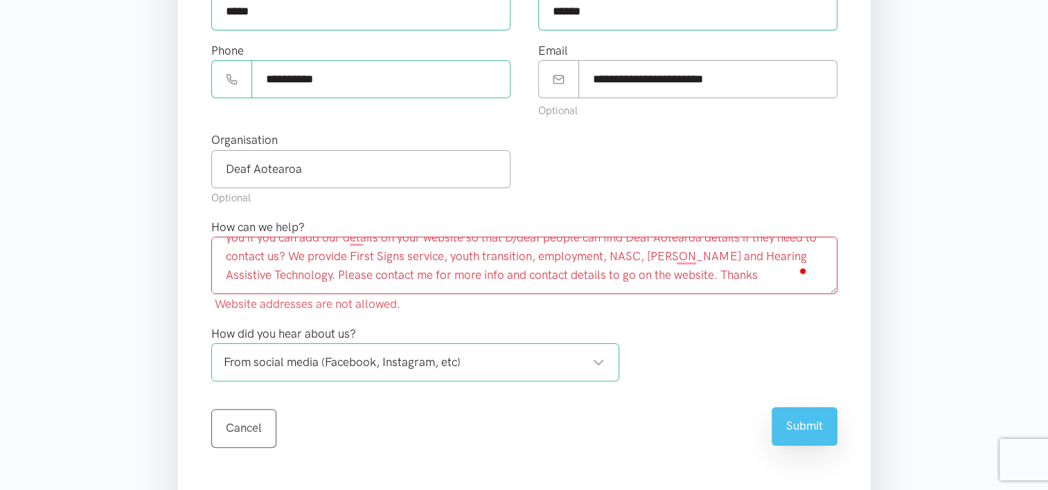
click at [784, 431] on button "Submit" at bounding box center [805, 426] width 66 height 38
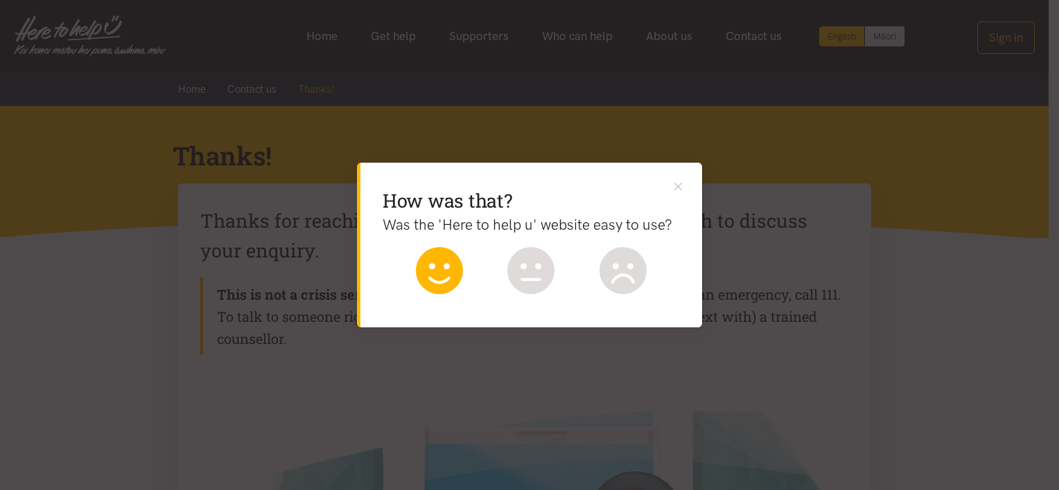
click at [452, 283] on icon at bounding box center [439, 270] width 47 height 47
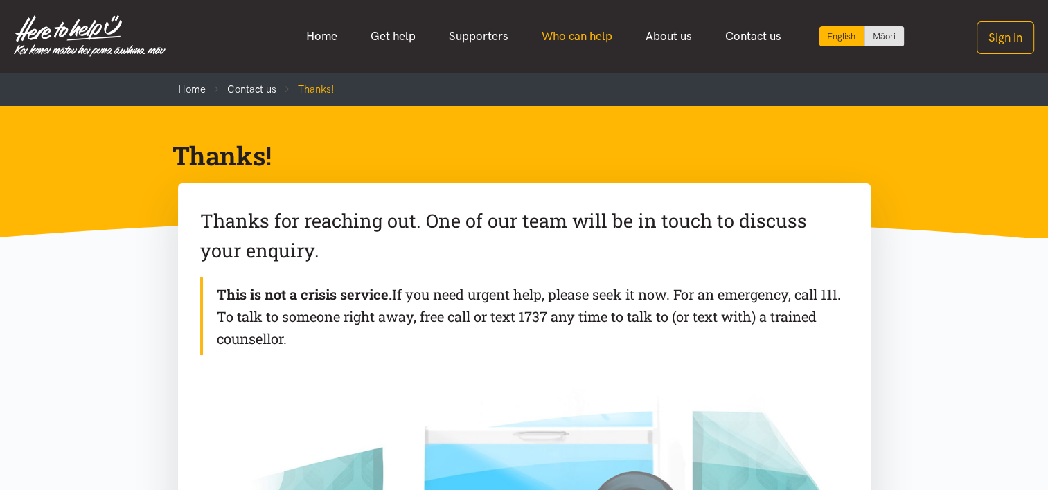
click at [592, 33] on link "Who can help" at bounding box center [577, 36] width 104 height 30
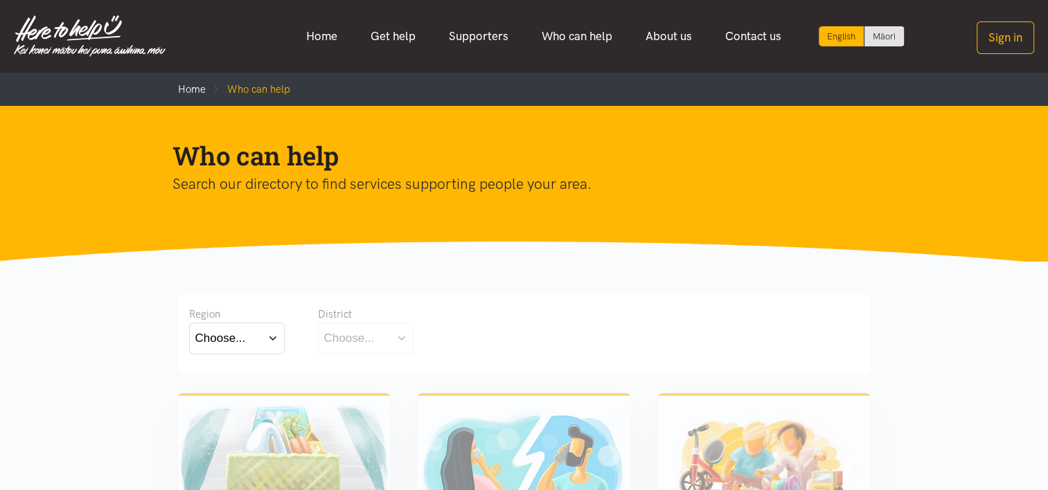
click at [251, 344] on button "Choose..." at bounding box center [237, 338] width 96 height 31
drag, startPoint x: 228, startPoint y: 399, endPoint x: 290, endPoint y: 381, distance: 64.2
click at [228, 399] on label "[GEOGRAPHIC_DATA]" at bounding box center [236, 399] width 83 height 17
click at [0, 0] on input "[GEOGRAPHIC_DATA]" at bounding box center [0, 0] width 0 height 0
click at [348, 338] on div "Choose..." at bounding box center [349, 338] width 51 height 19
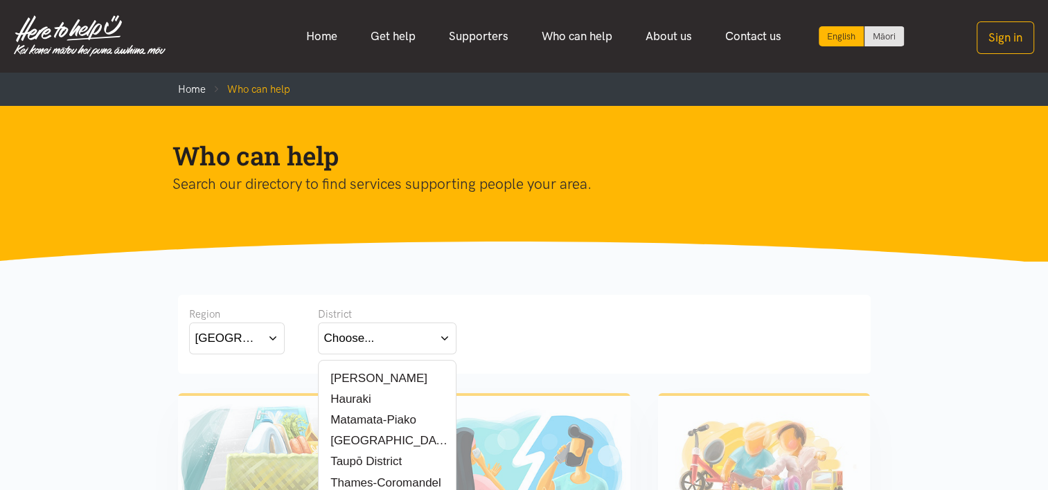
click at [360, 379] on label "[PERSON_NAME]" at bounding box center [375, 378] width 103 height 17
click at [0, 0] on input "[PERSON_NAME]" at bounding box center [0, 0] width 0 height 0
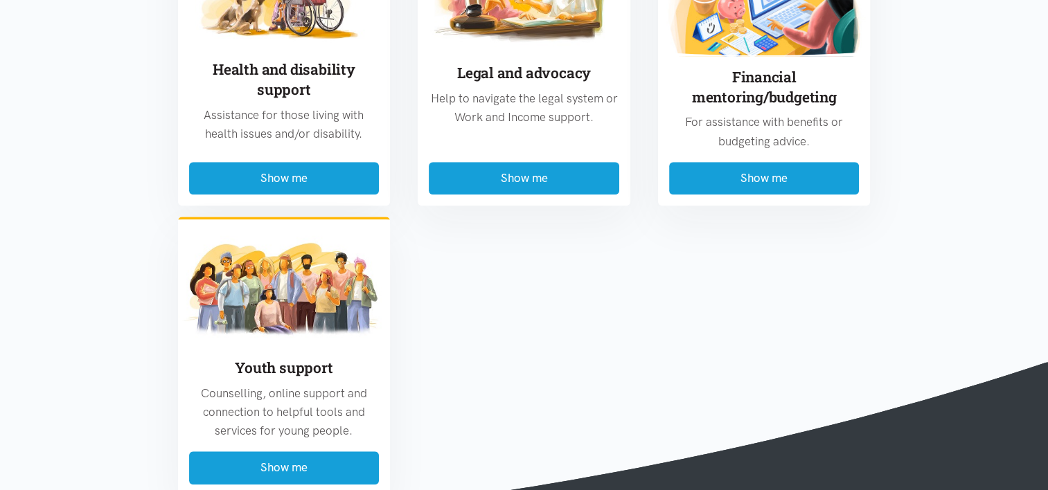
scroll to position [1178, 0]
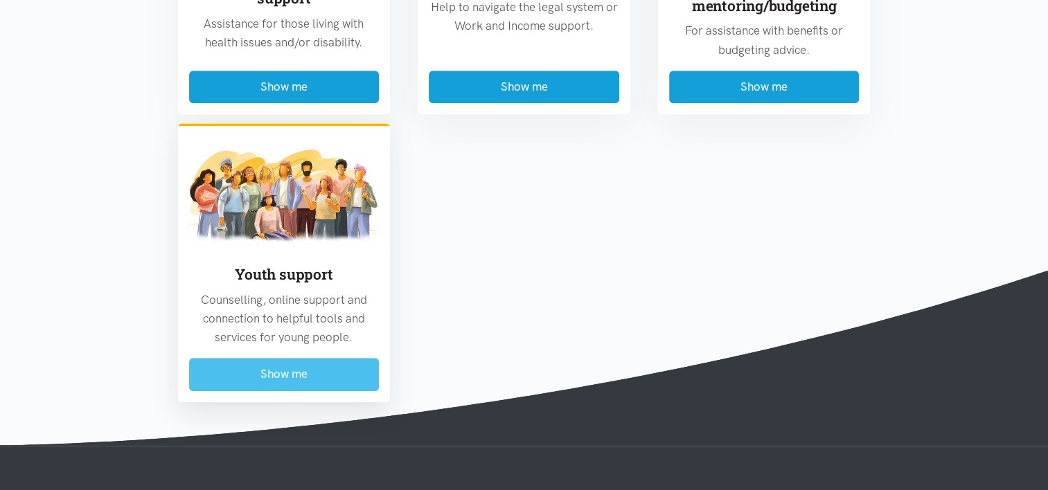
click at [280, 384] on button "Show me" at bounding box center [284, 374] width 191 height 33
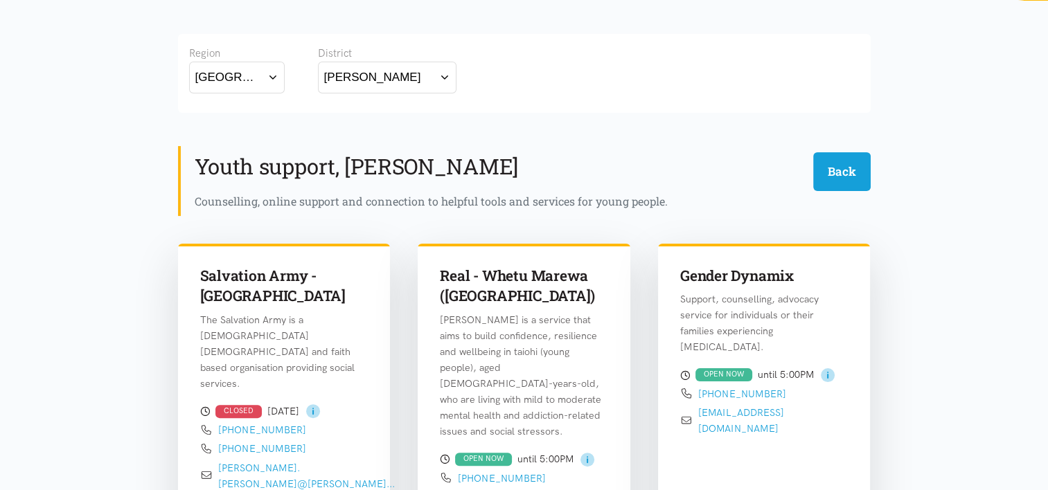
scroll to position [269, 0]
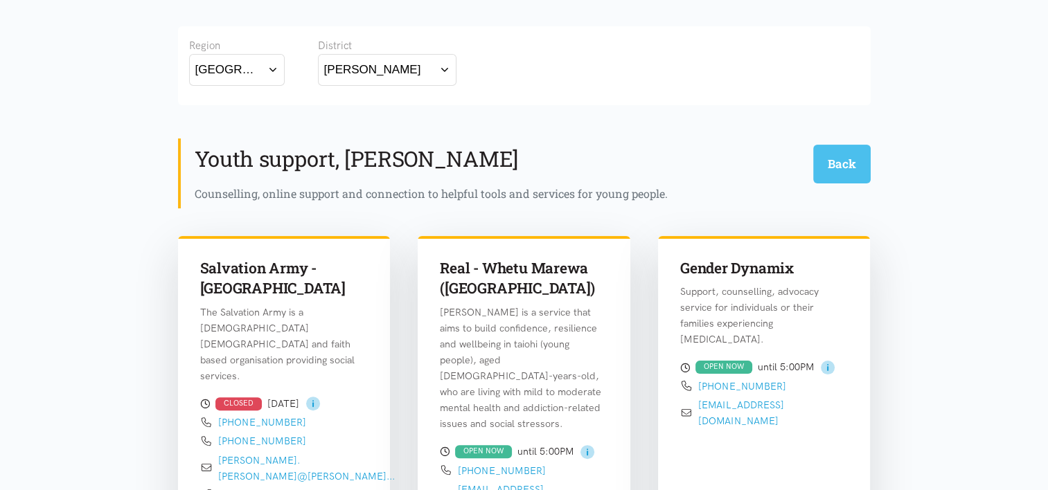
click at [840, 161] on button "Back" at bounding box center [841, 164] width 57 height 38
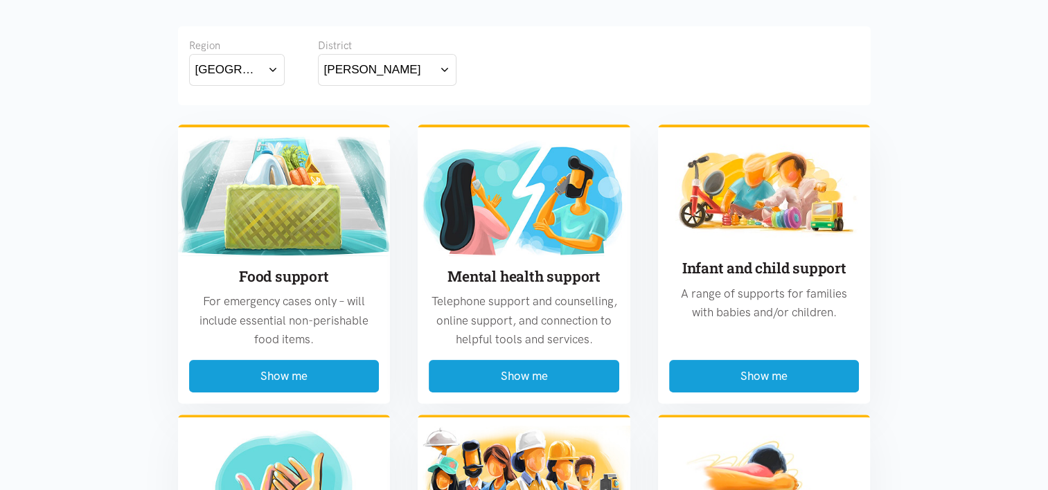
scroll to position [295, 0]
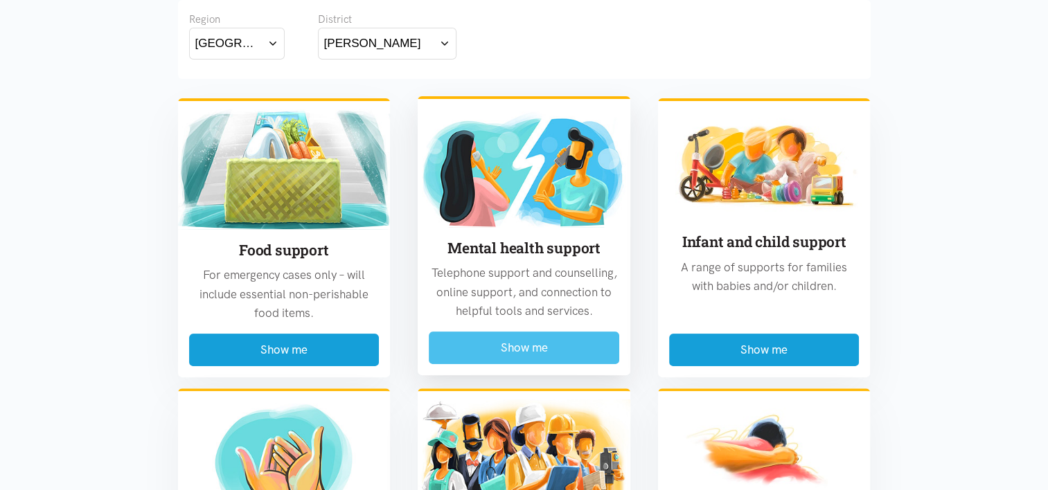
click at [549, 353] on button "Show me" at bounding box center [524, 348] width 191 height 33
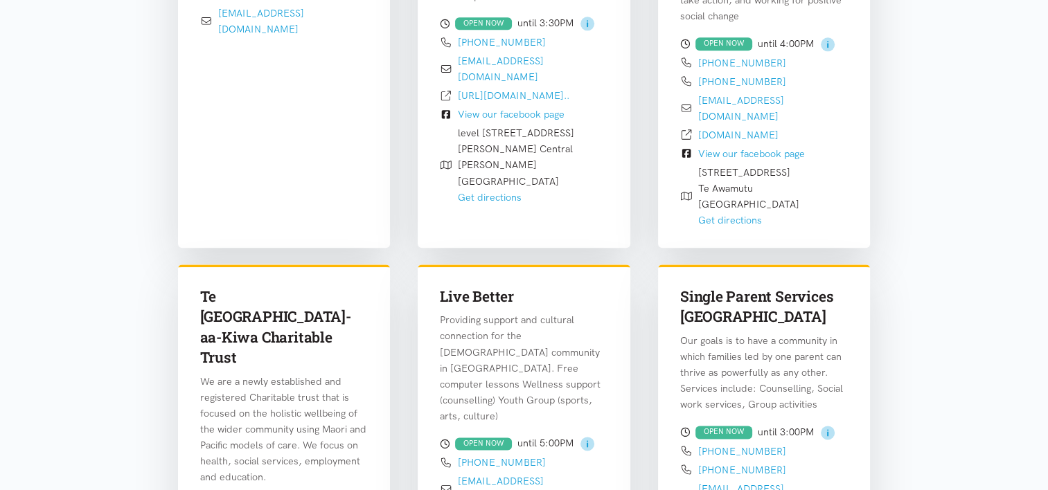
scroll to position [2001, 0]
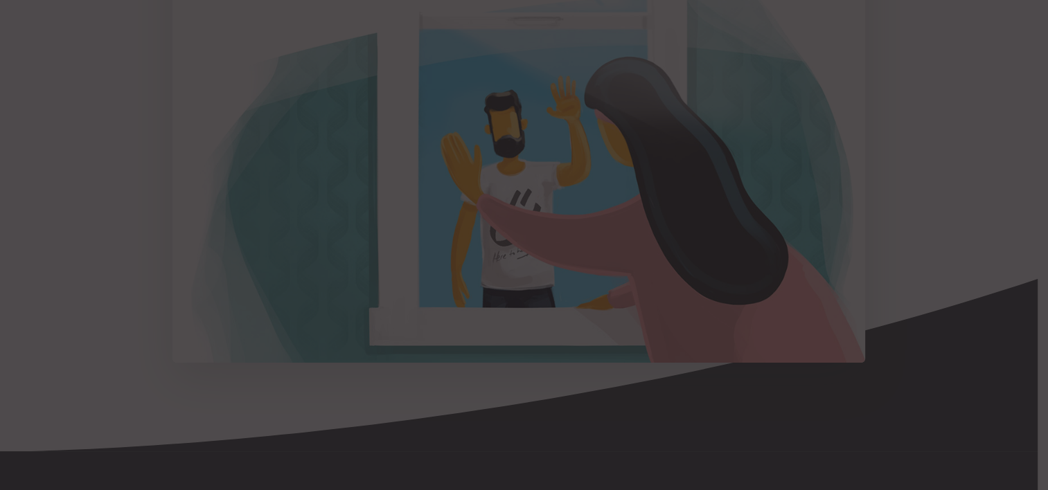
scroll to position [416, 0]
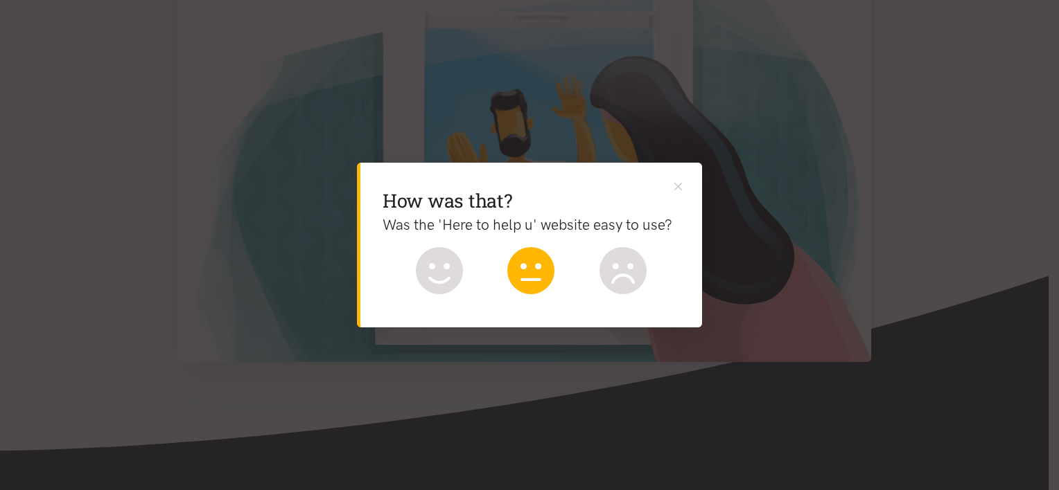
click at [529, 267] on icon at bounding box center [530, 270] width 47 height 47
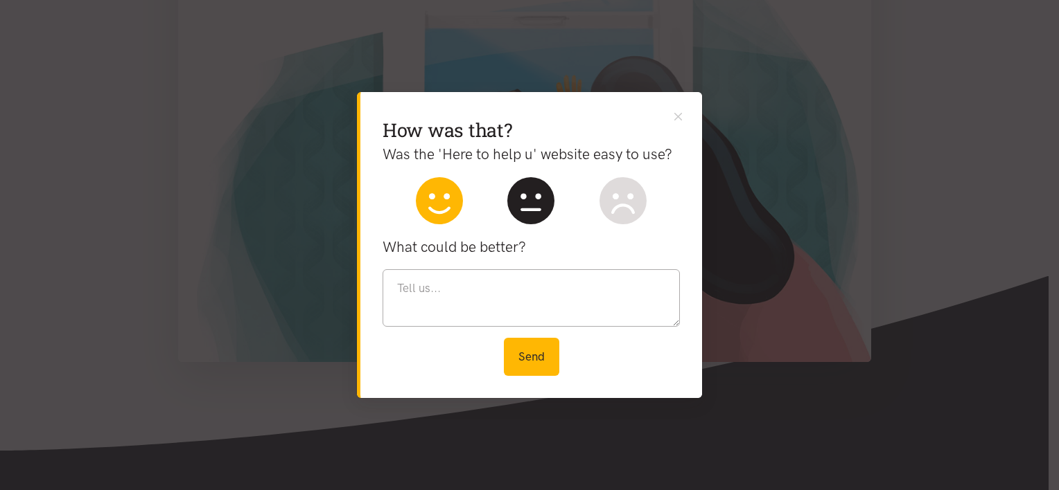
click at [428, 202] on icon at bounding box center [439, 200] width 47 height 47
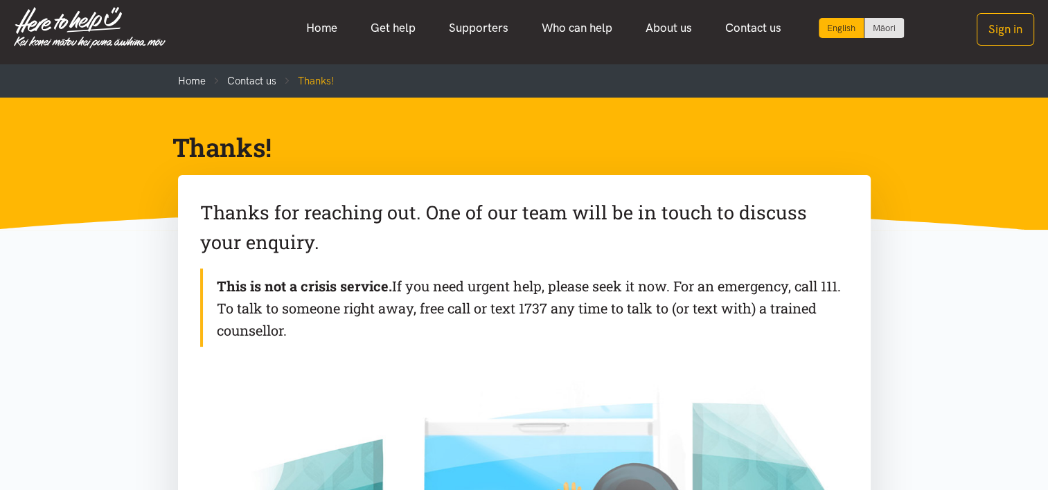
scroll to position [0, 0]
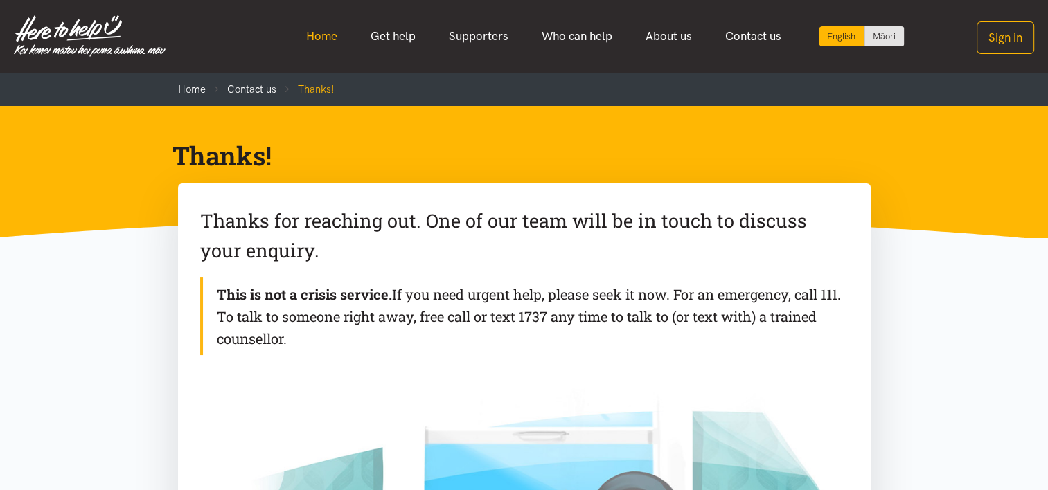
click at [333, 34] on link "Home" at bounding box center [322, 36] width 64 height 30
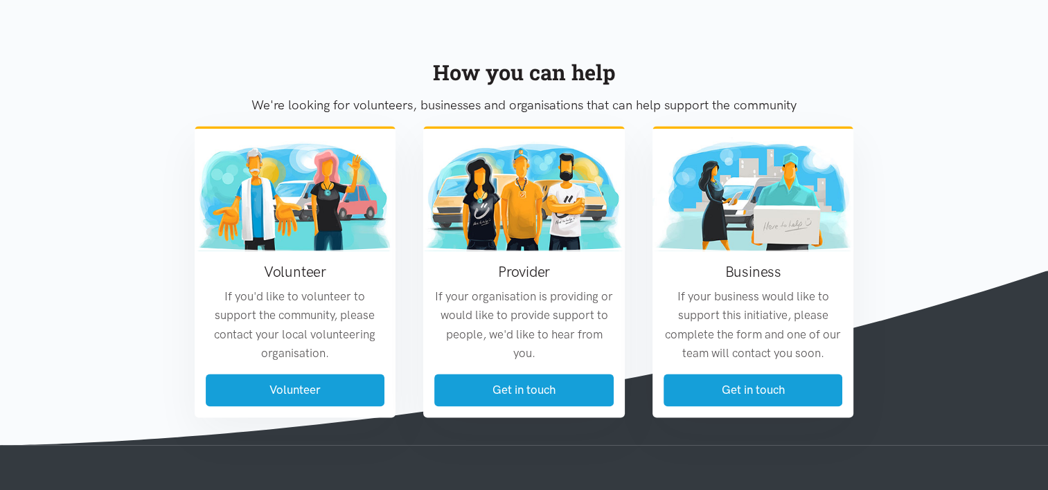
scroll to position [1663, 0]
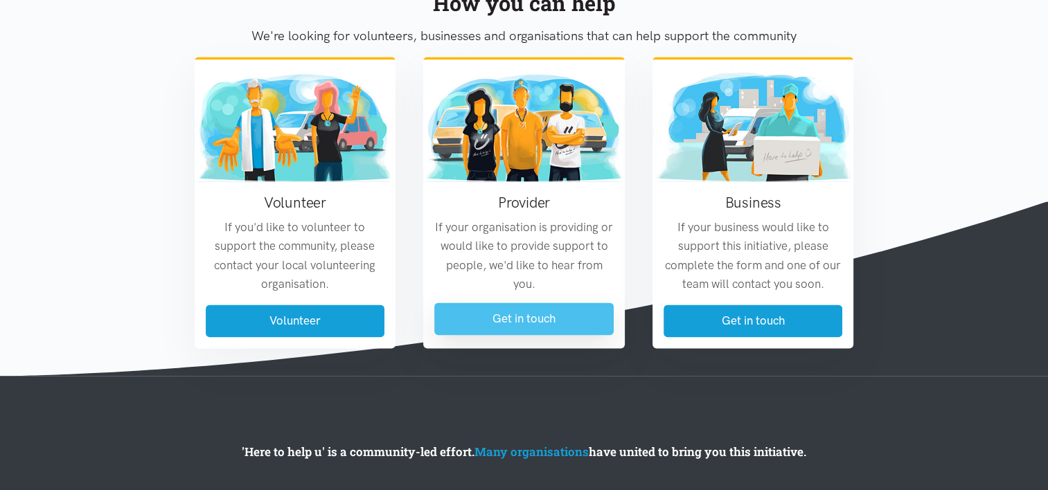
click at [564, 319] on link "Get in touch" at bounding box center [523, 319] width 179 height 33
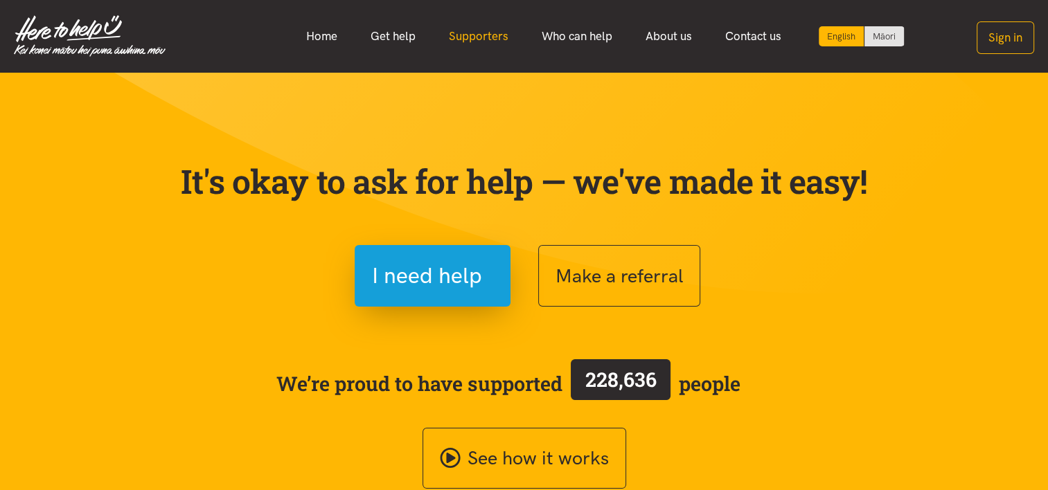
click at [463, 36] on link "Supporters" at bounding box center [478, 36] width 93 height 30
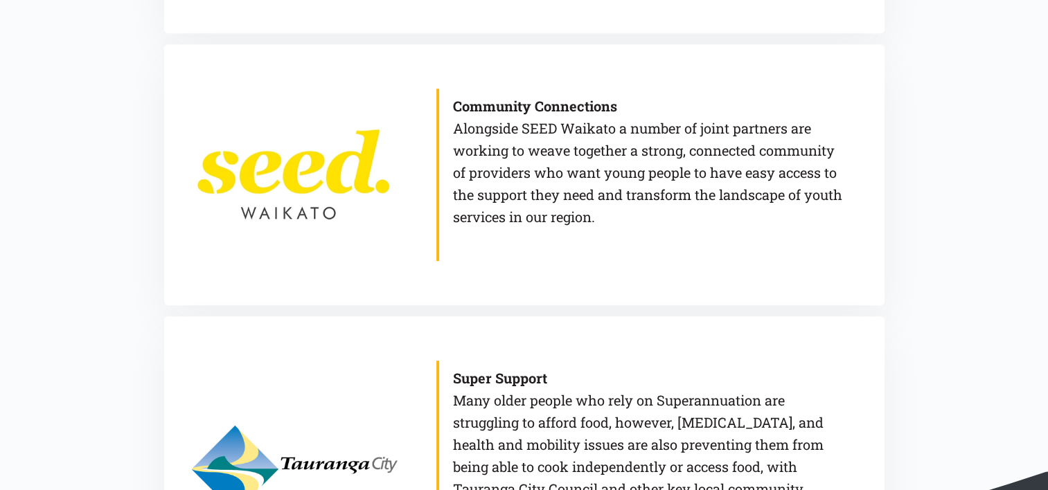
scroll to position [1247, 0]
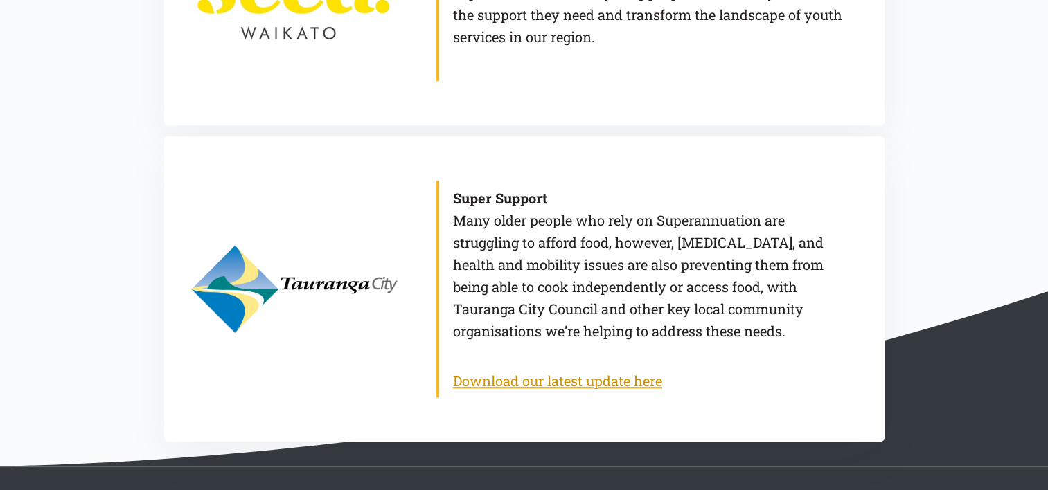
click at [626, 382] on link "Download our latest update here" at bounding box center [557, 381] width 209 height 18
